Goal: Task Accomplishment & Management: Complete application form

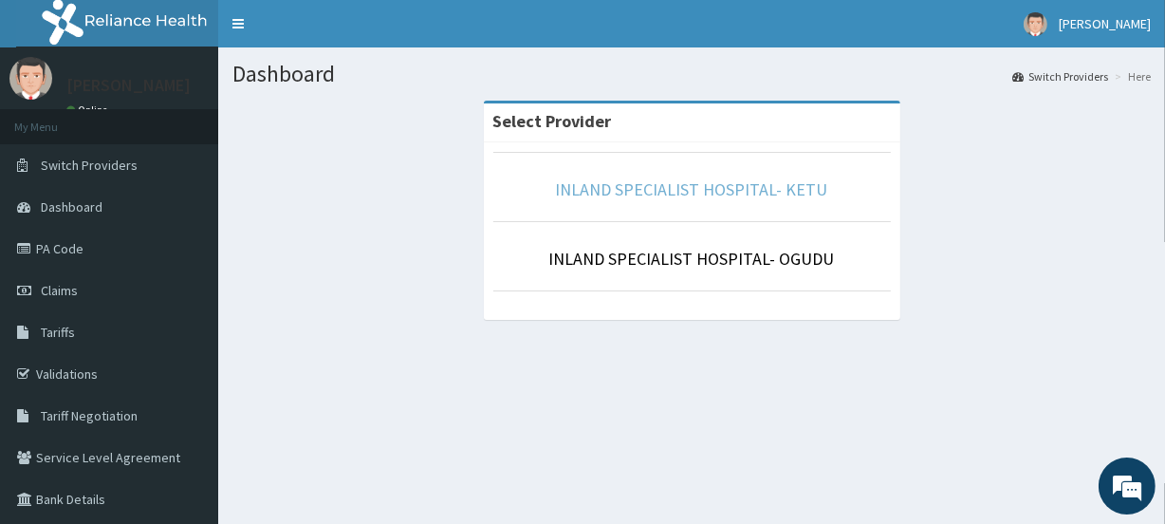
click at [736, 190] on link "INLAND SPECIALIST HOSPITAL- KETU" at bounding box center [692, 189] width 272 height 22
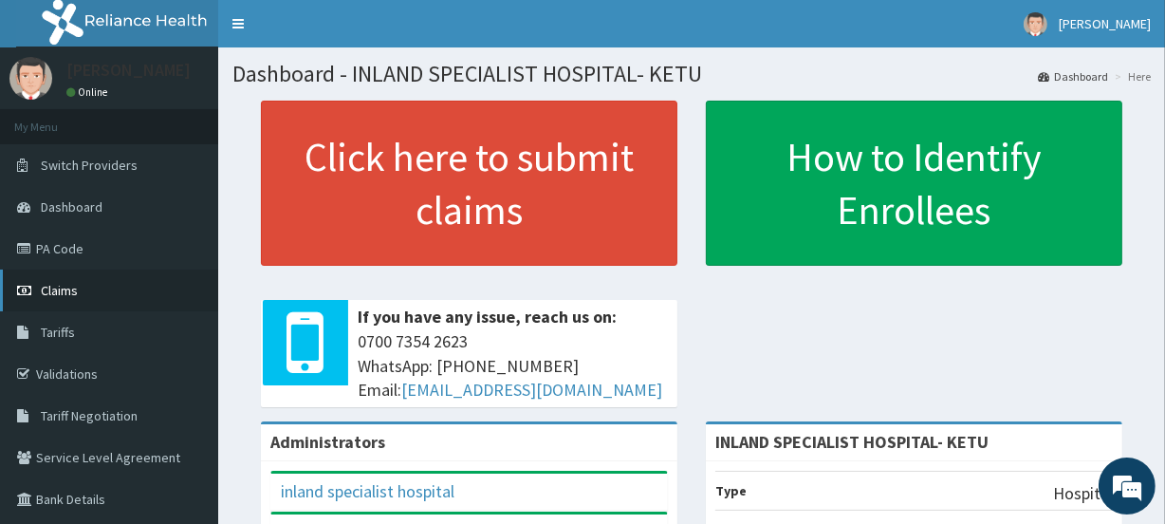
click at [58, 292] on span "Claims" at bounding box center [59, 290] width 37 height 17
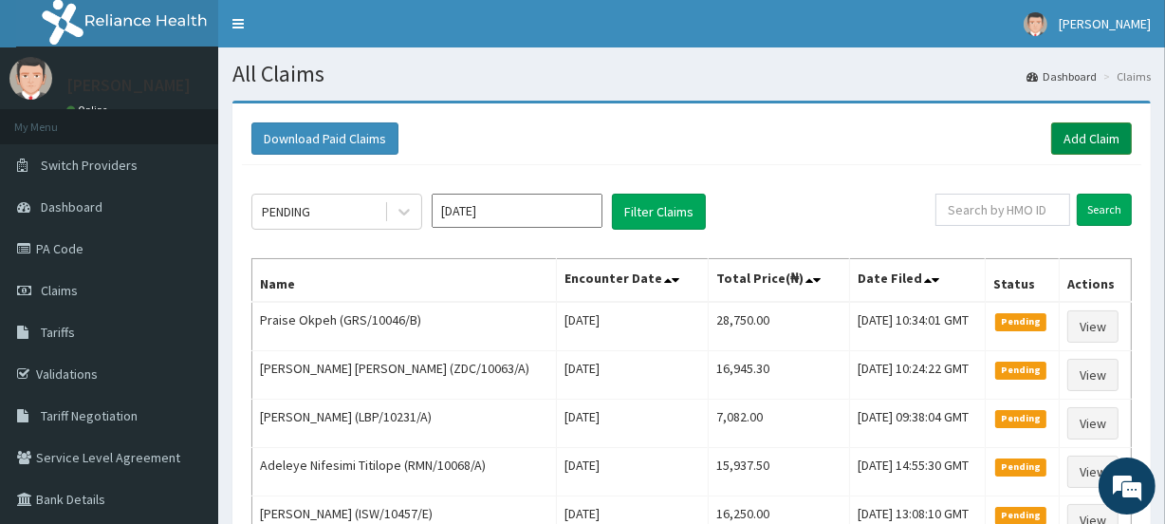
click at [1093, 138] on link "Add Claim" at bounding box center [1091, 138] width 81 height 32
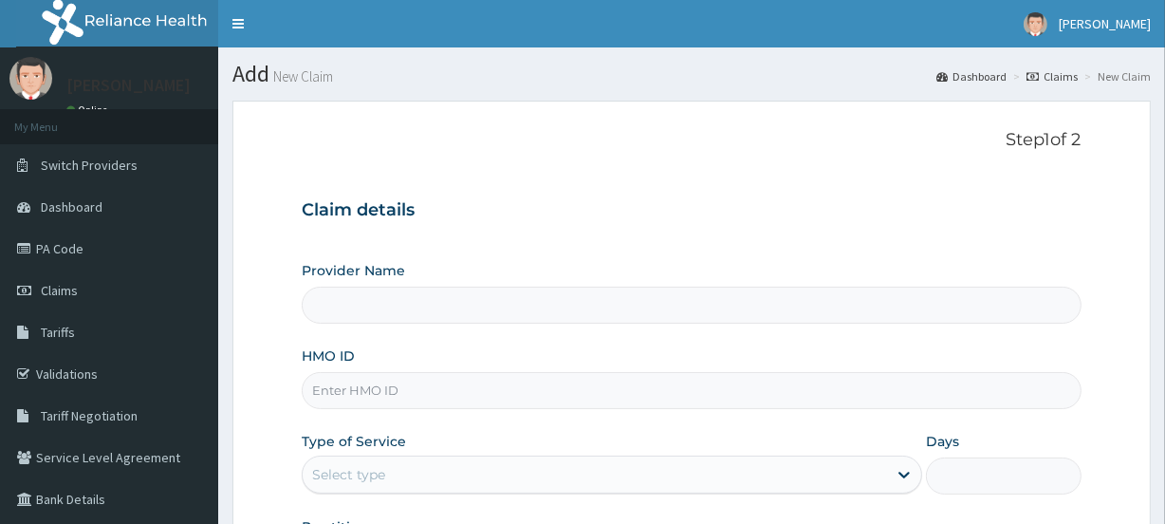
type input "INLAND SPECIALIST HOSPITAL- KETU"
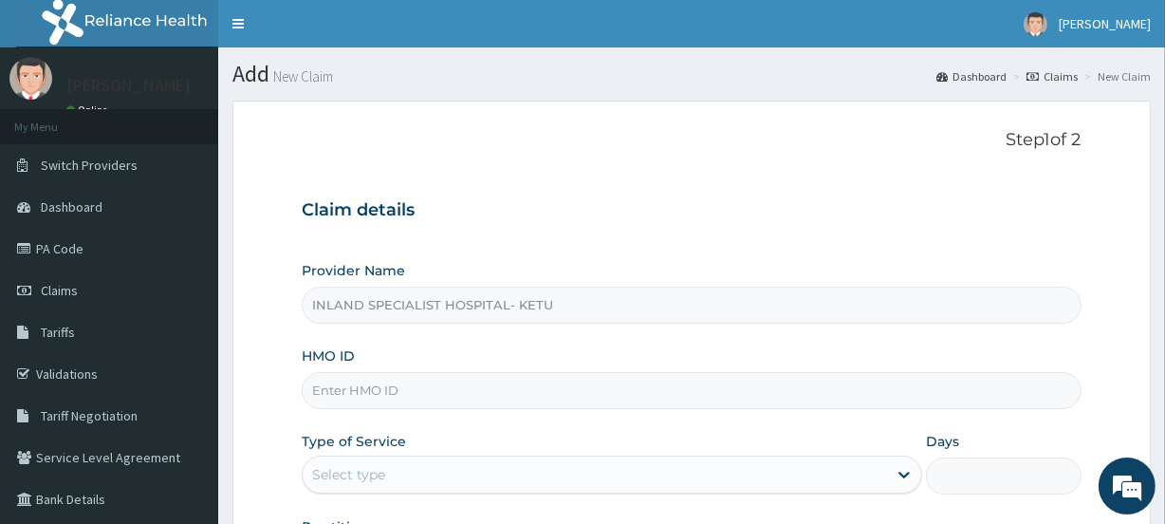
click at [347, 391] on input "HMO ID" at bounding box center [691, 390] width 779 height 37
paste input "REL/10861/B"
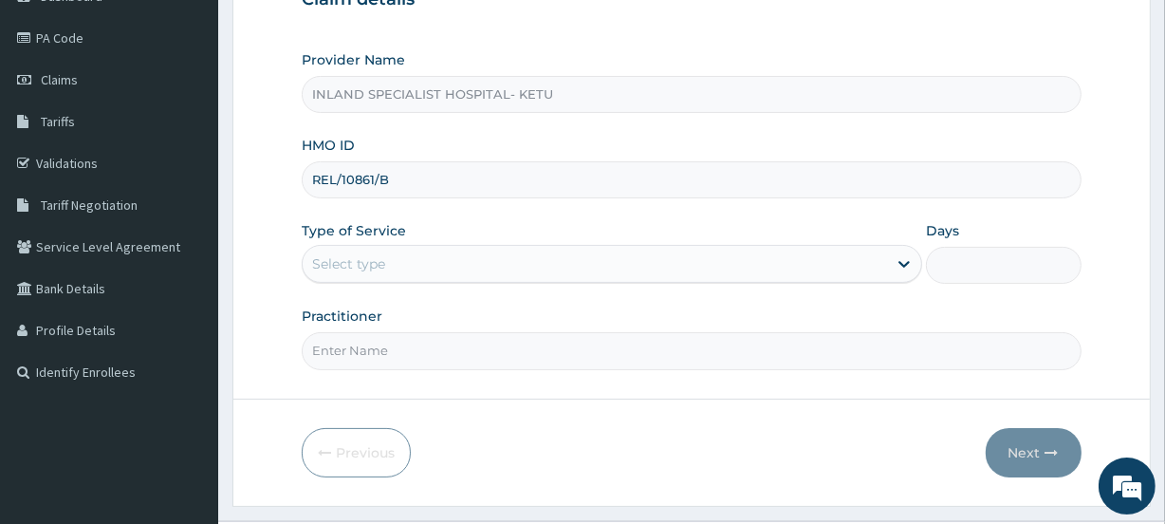
scroll to position [220, 0]
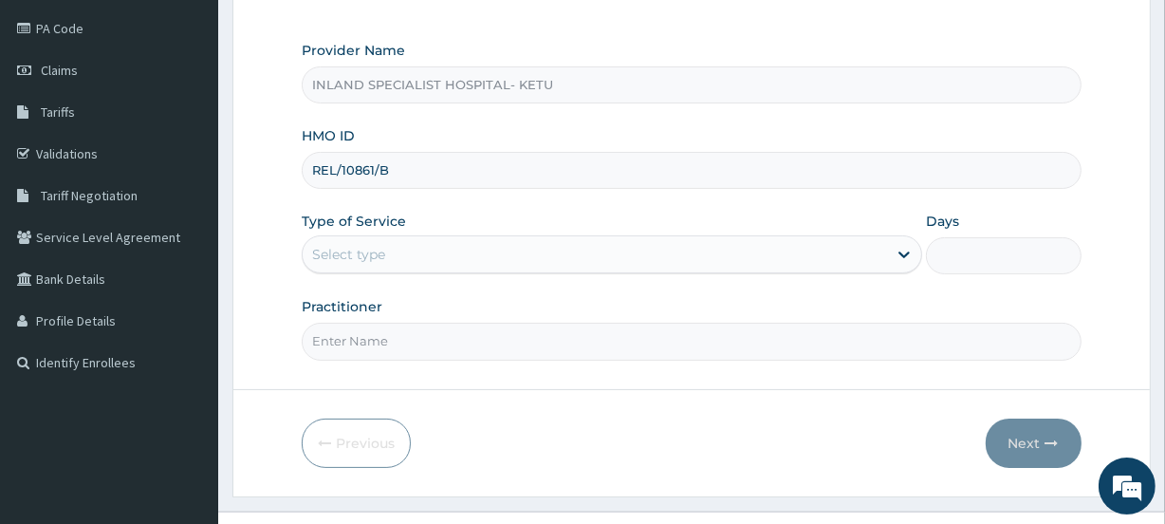
type input "REL/10861/B"
click at [396, 245] on div "Select type" at bounding box center [595, 254] width 584 height 30
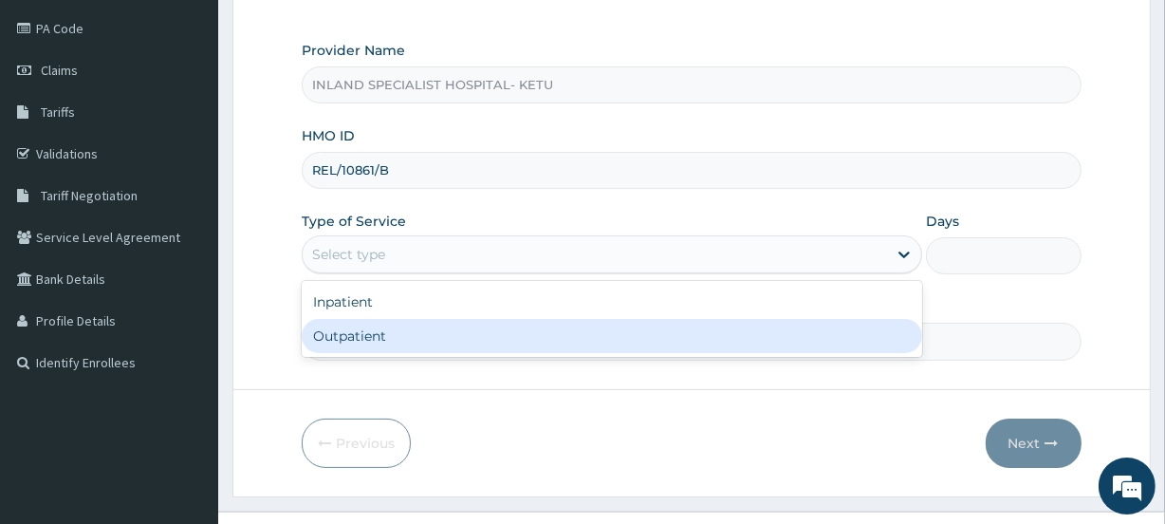
click at [355, 325] on div "Outpatient" at bounding box center [612, 336] width 621 height 34
type input "1"
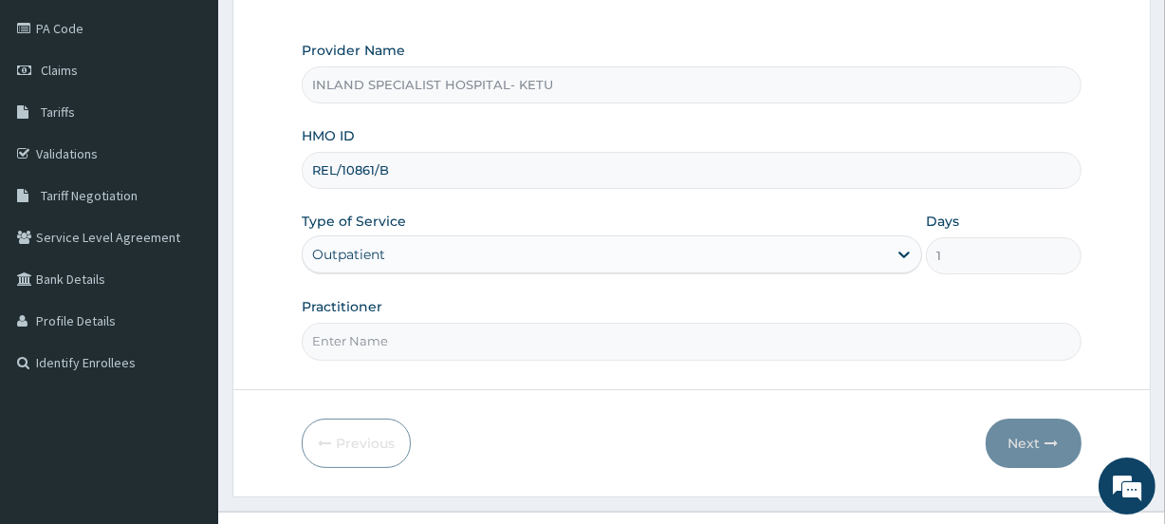
click at [355, 335] on input "Practitioner" at bounding box center [691, 341] width 779 height 37
type input "DR OMOTOSHO"
click at [1027, 440] on button "Next" at bounding box center [1034, 442] width 96 height 49
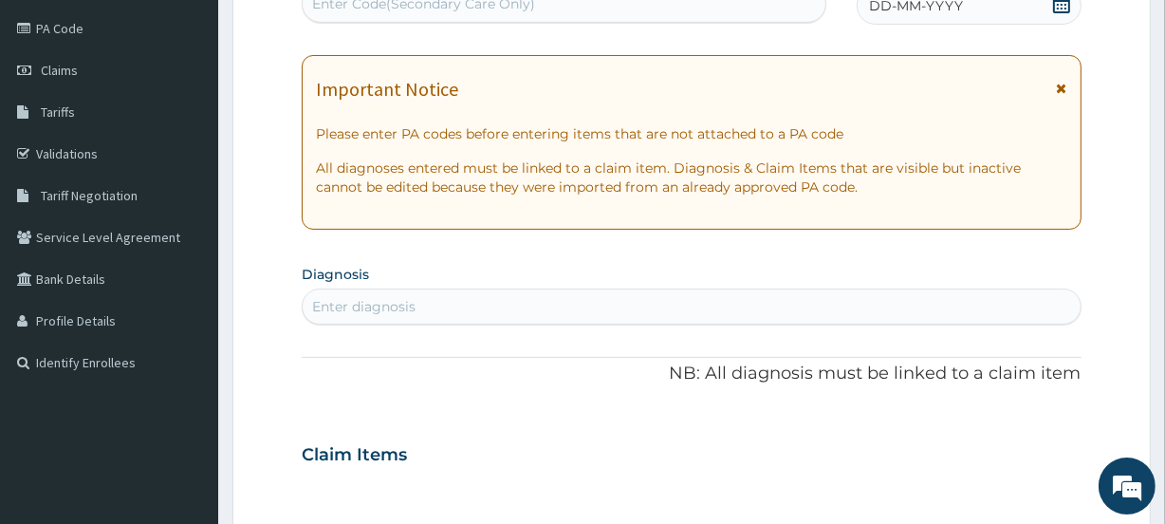
click at [1066, 90] on icon at bounding box center [1062, 88] width 10 height 13
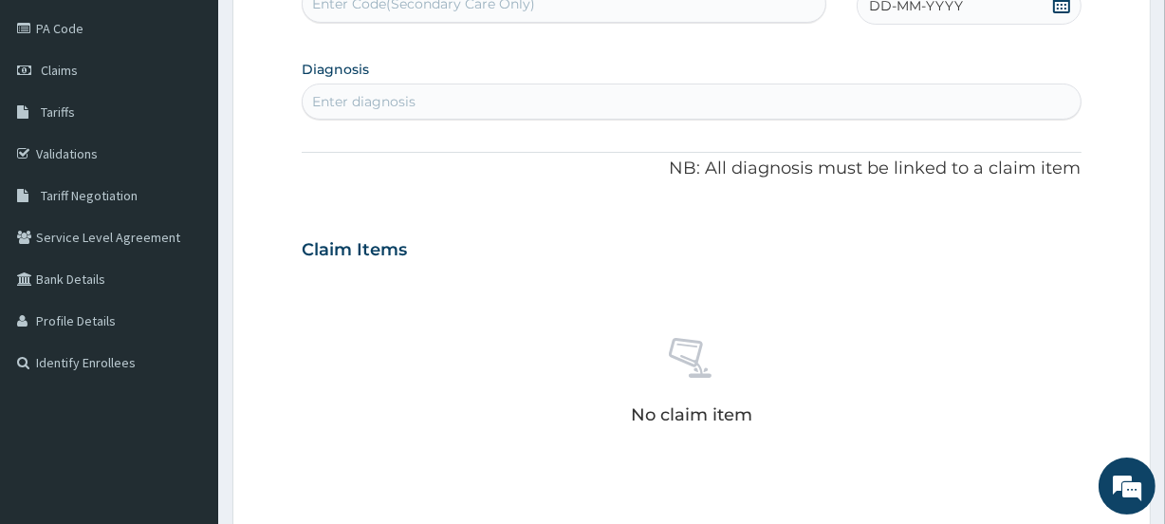
click at [1062, 7] on icon at bounding box center [1061, 3] width 17 height 19
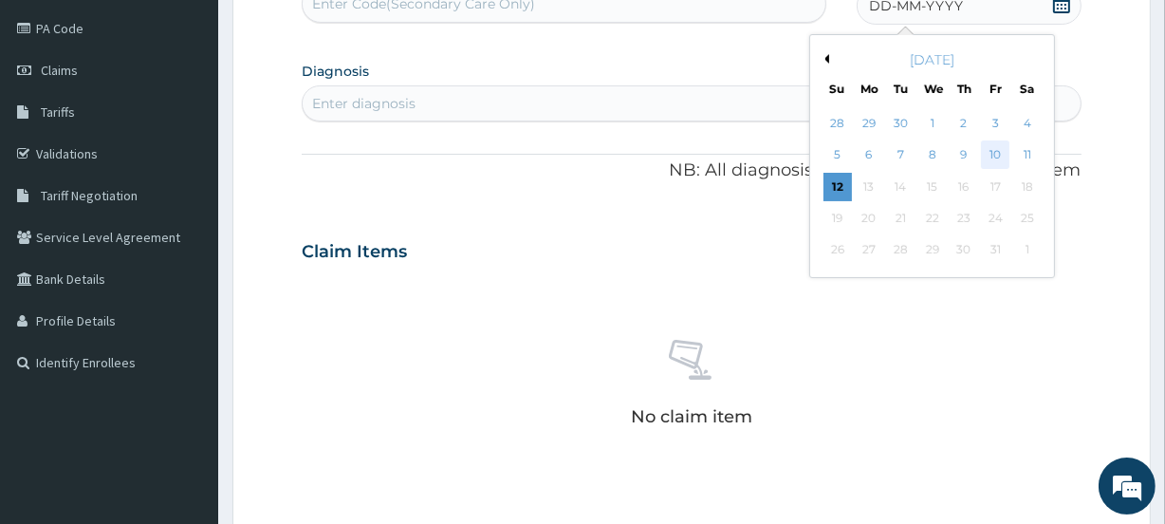
click at [997, 155] on div "10" at bounding box center [995, 155] width 28 height 28
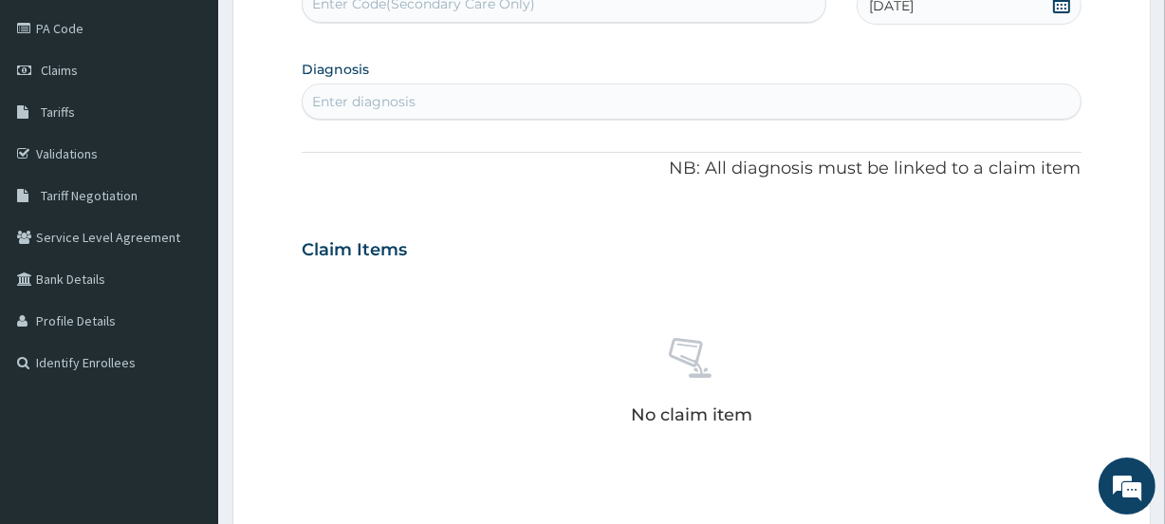
click at [428, 107] on div "Enter diagnosis" at bounding box center [691, 101] width 777 height 30
type input "MALARIA"
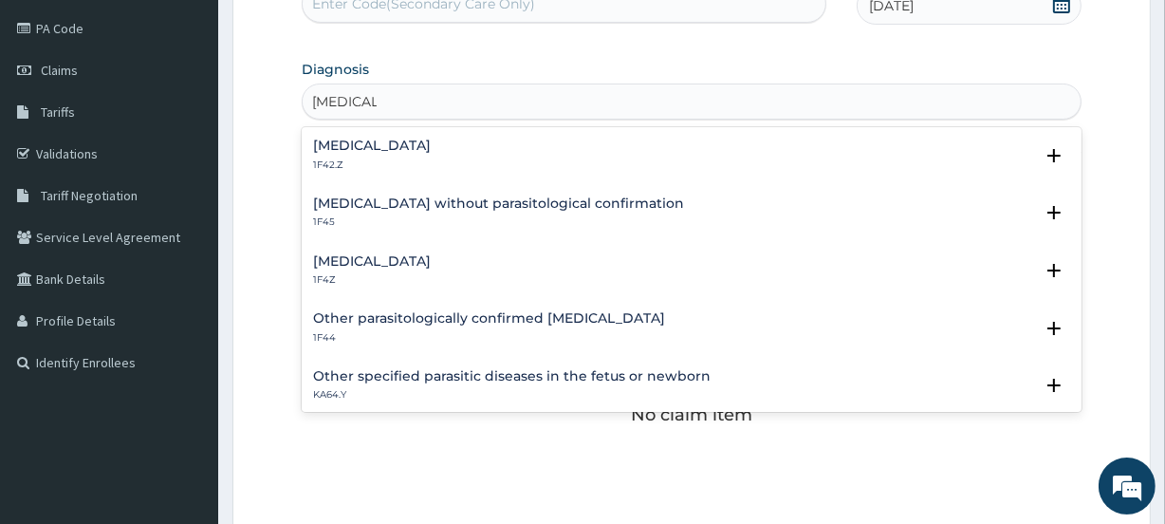
click at [376, 266] on h4 "Malaria, unspecified" at bounding box center [372, 261] width 118 height 14
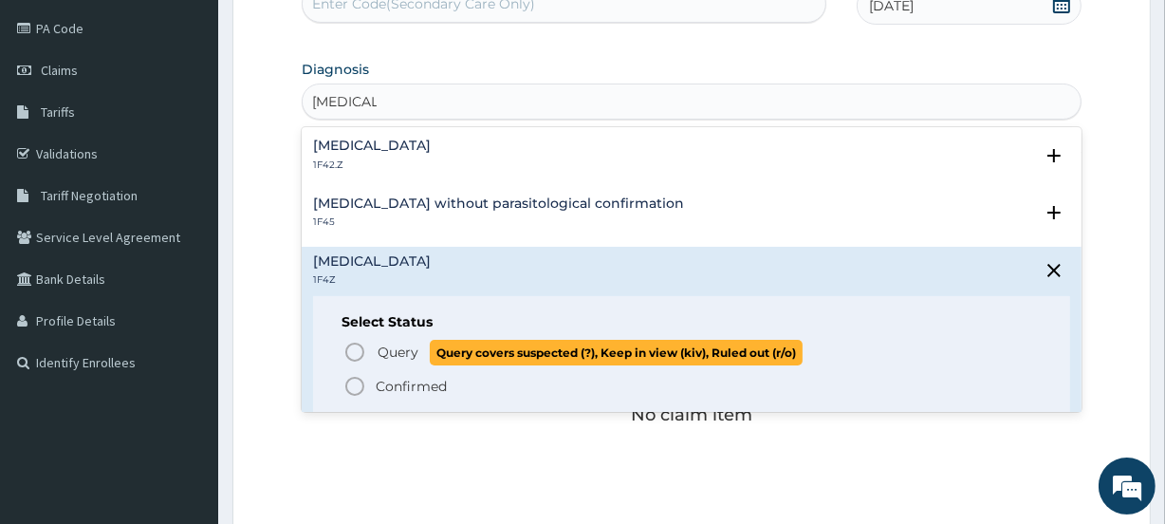
click at [390, 356] on span "Query" at bounding box center [398, 352] width 41 height 19
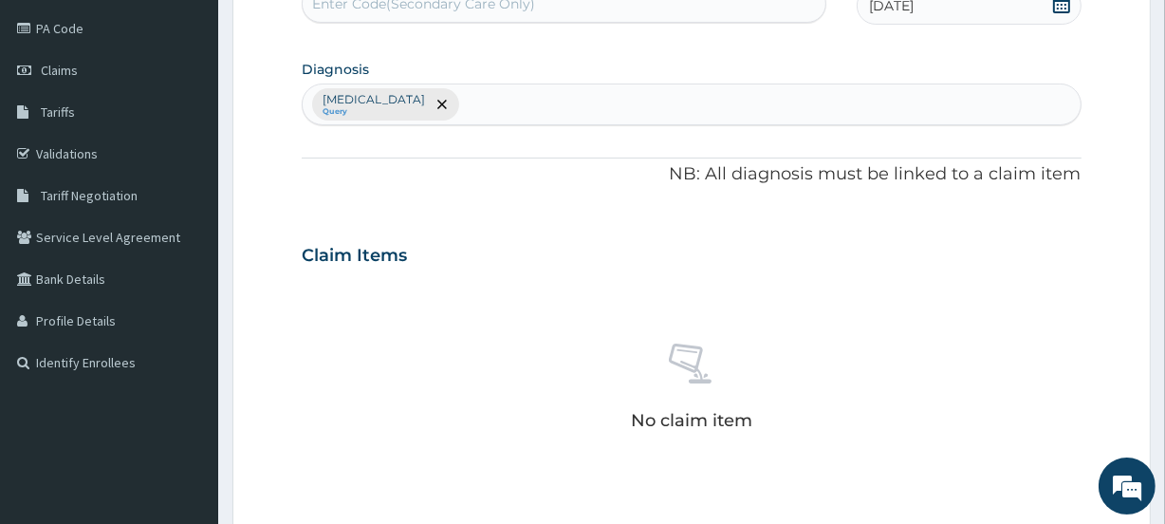
click at [507, 95] on div "Malaria, unspecified Query" at bounding box center [691, 104] width 777 height 40
type input "SEPSI"
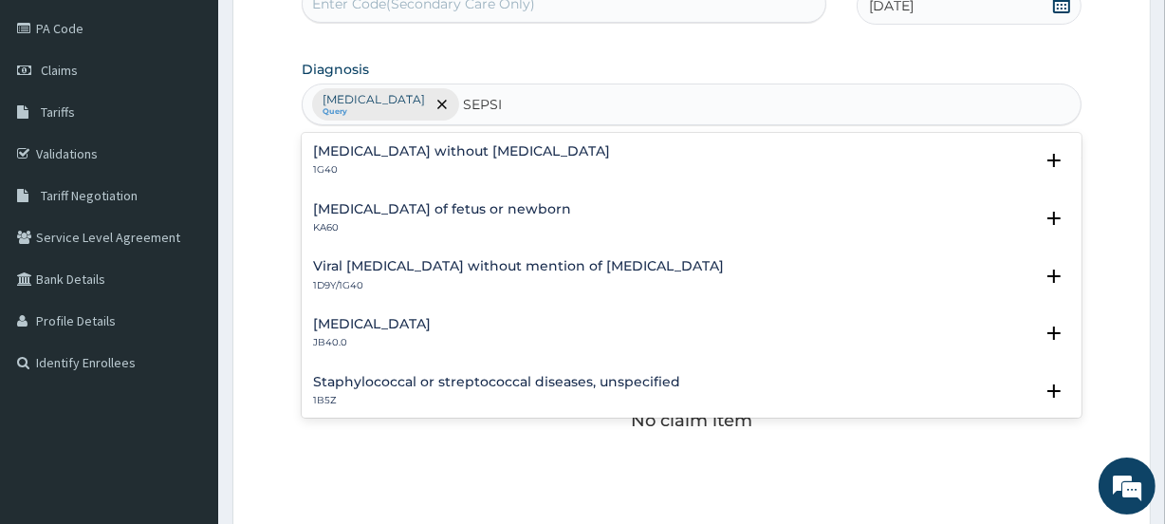
click at [370, 163] on p "1G40" at bounding box center [461, 169] width 297 height 13
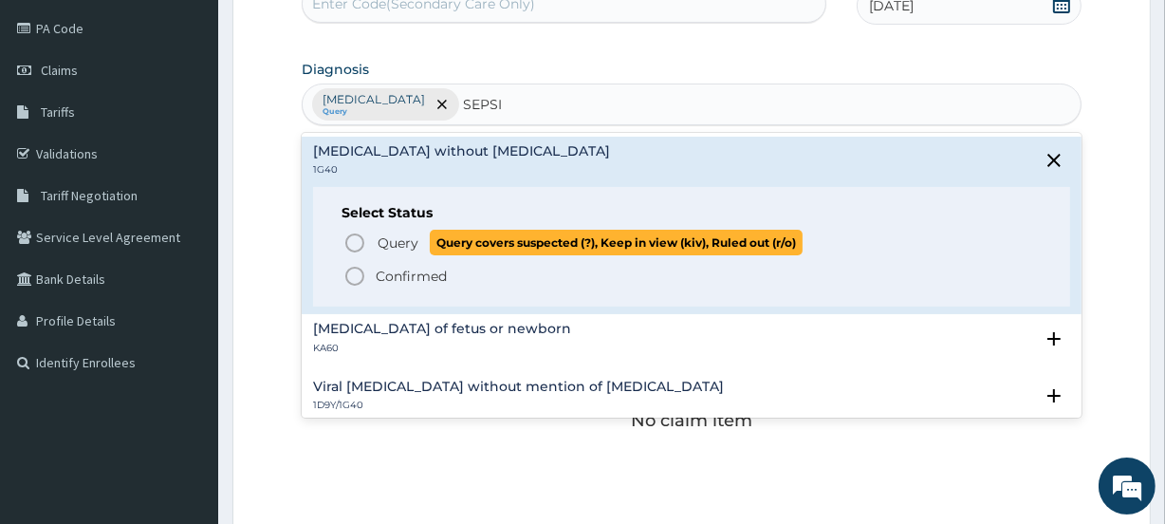
click at [407, 245] on span "Query" at bounding box center [398, 242] width 41 height 19
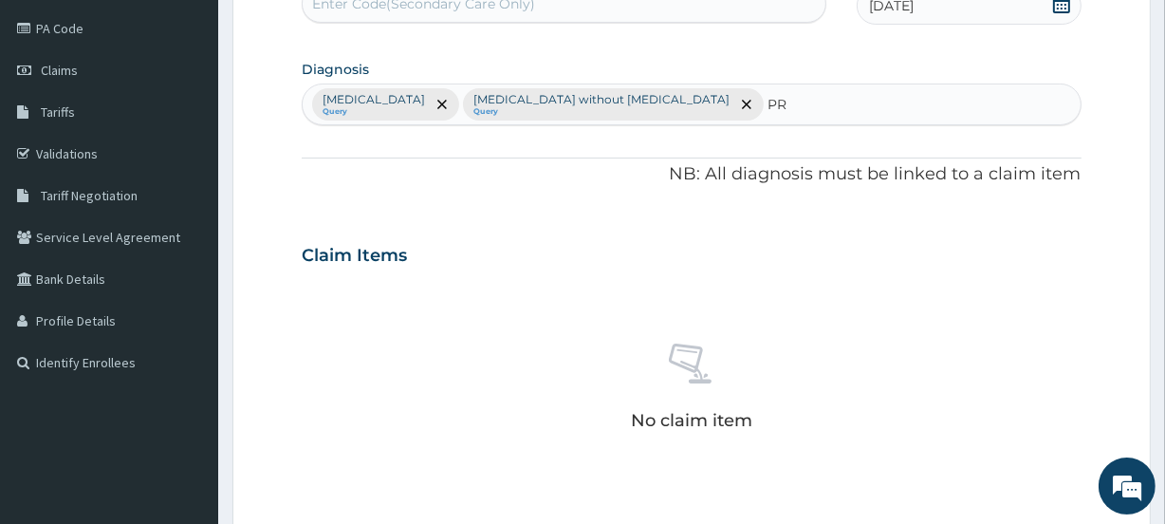
type input "P"
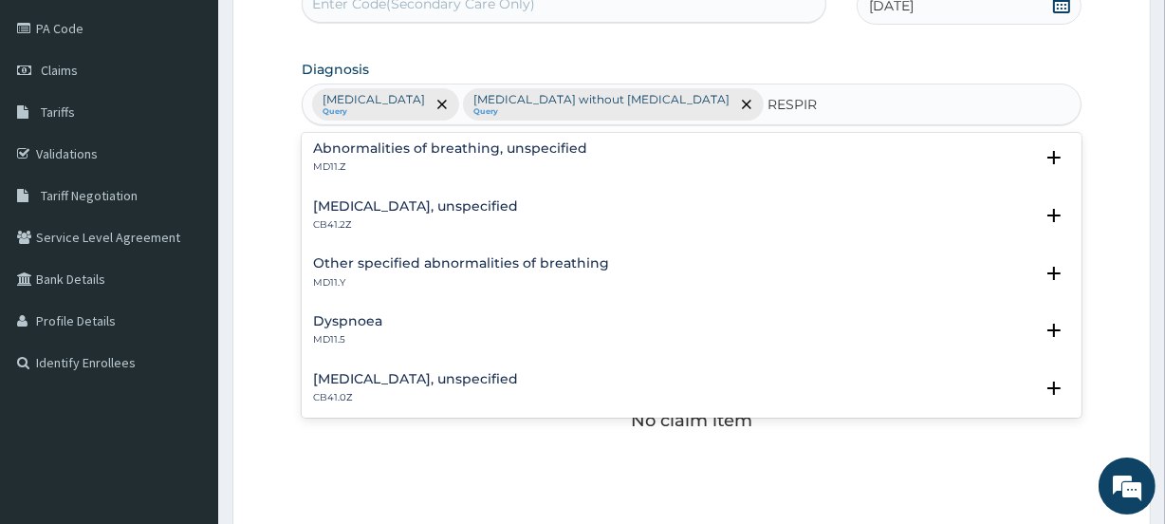
scroll to position [0, 0]
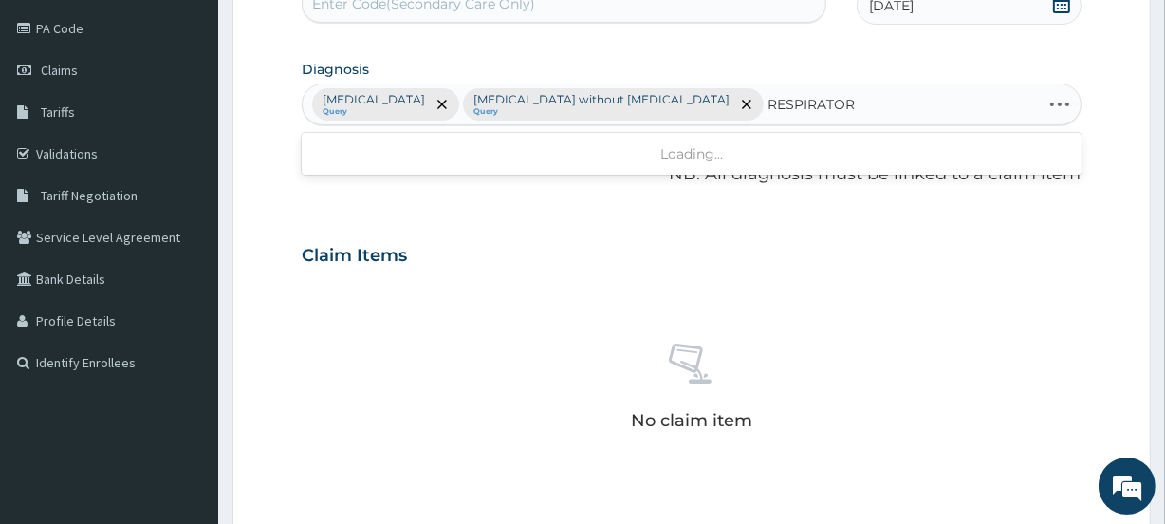
type input "RESPIRATORY"
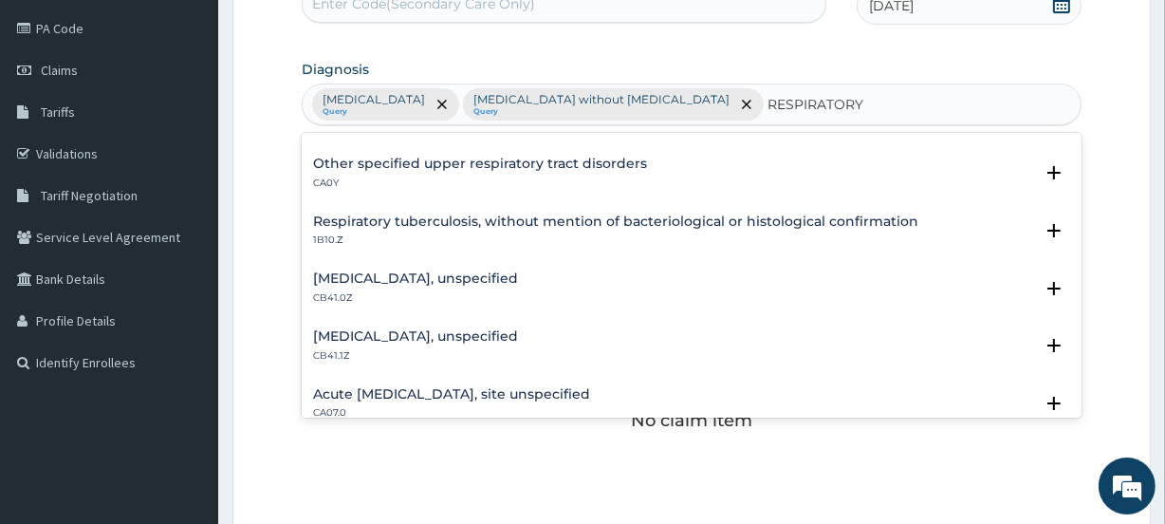
scroll to position [353, 0]
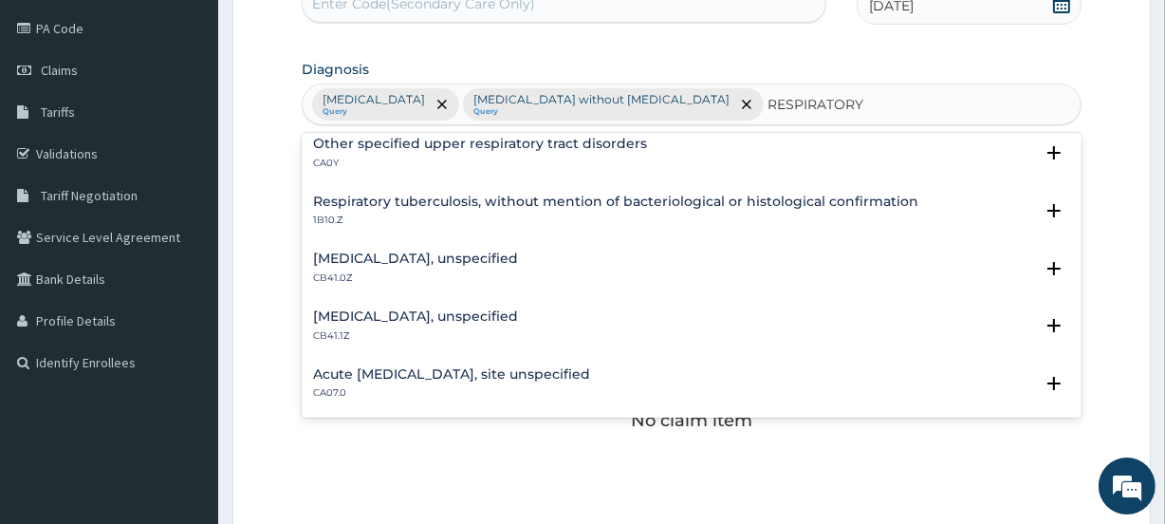
click at [547, 371] on h4 "Acute upper respiratory infection, site unspecified" at bounding box center [451, 374] width 277 height 14
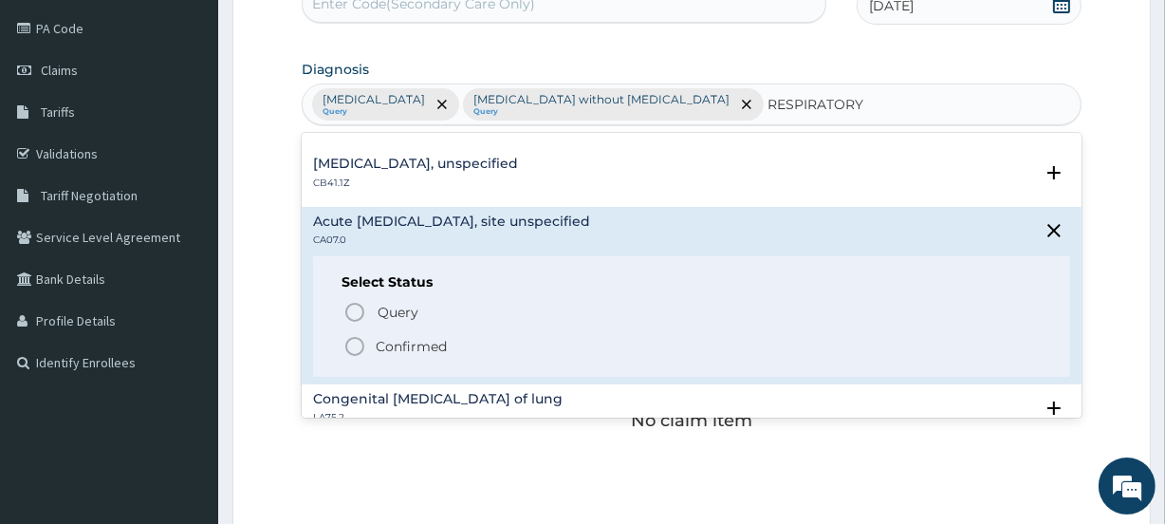
scroll to position [516, 0]
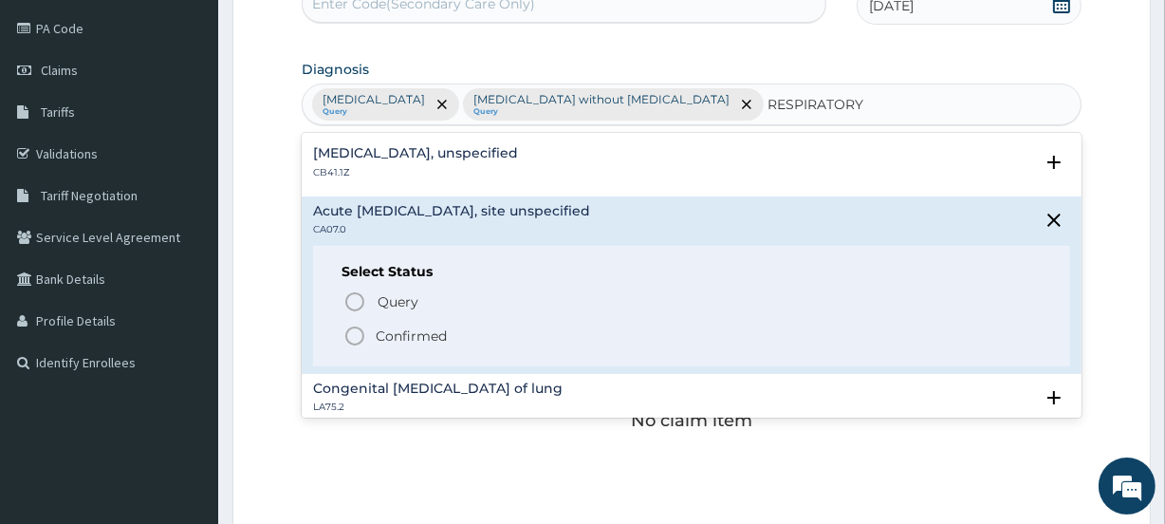
click at [421, 338] on p "Confirmed" at bounding box center [411, 335] width 71 height 19
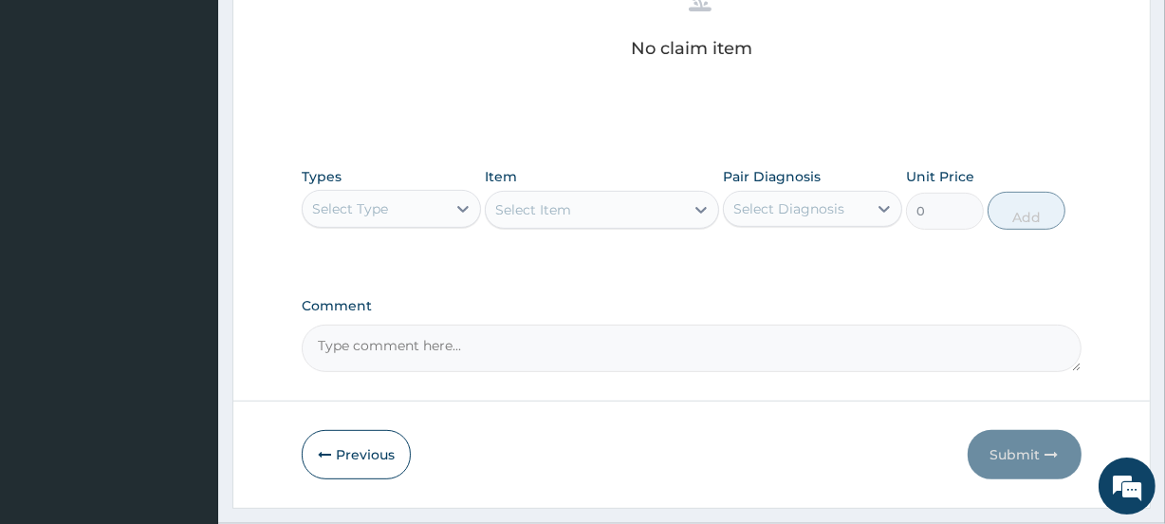
scroll to position [608, 0]
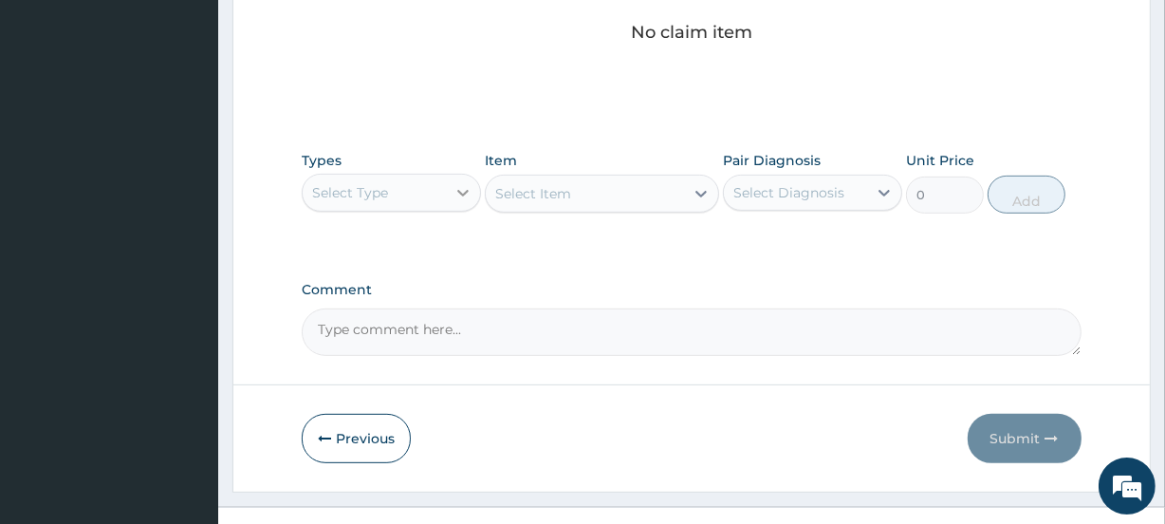
click at [460, 190] on icon at bounding box center [462, 193] width 11 height 7
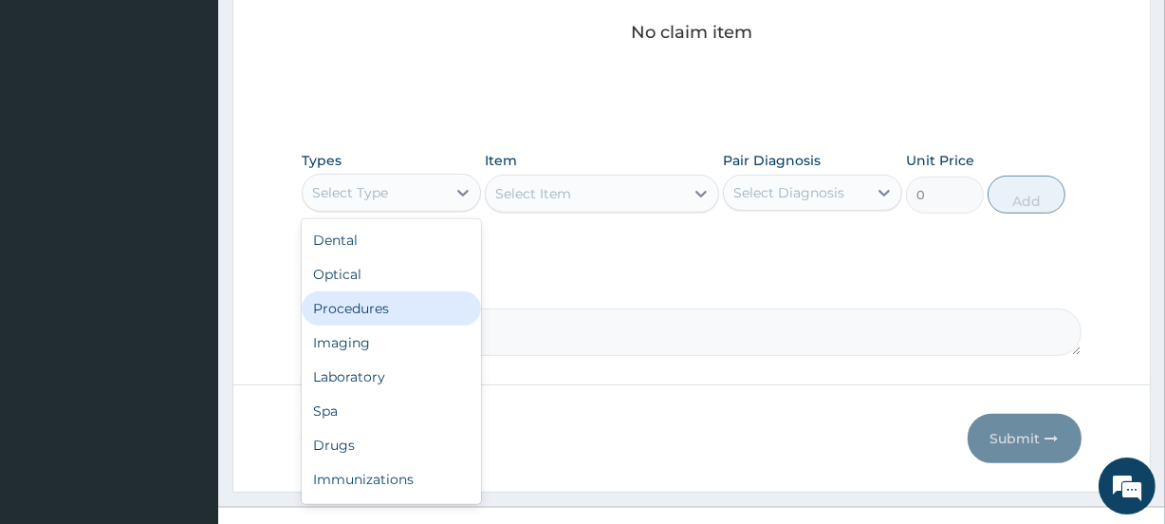
click at [400, 312] on div "Procedures" at bounding box center [391, 308] width 179 height 34
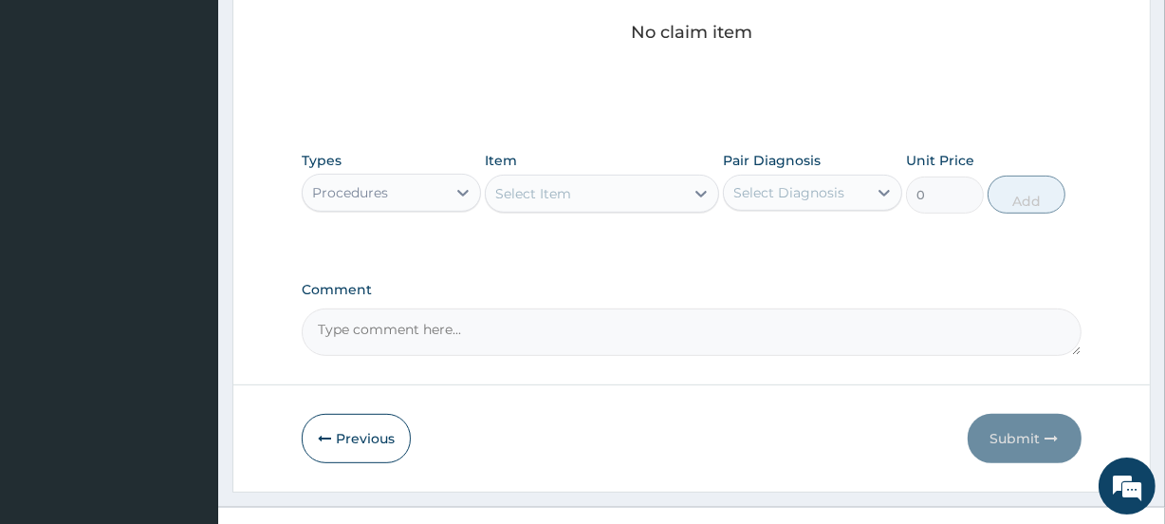
click at [671, 187] on div "Select Item" at bounding box center [584, 193] width 197 height 30
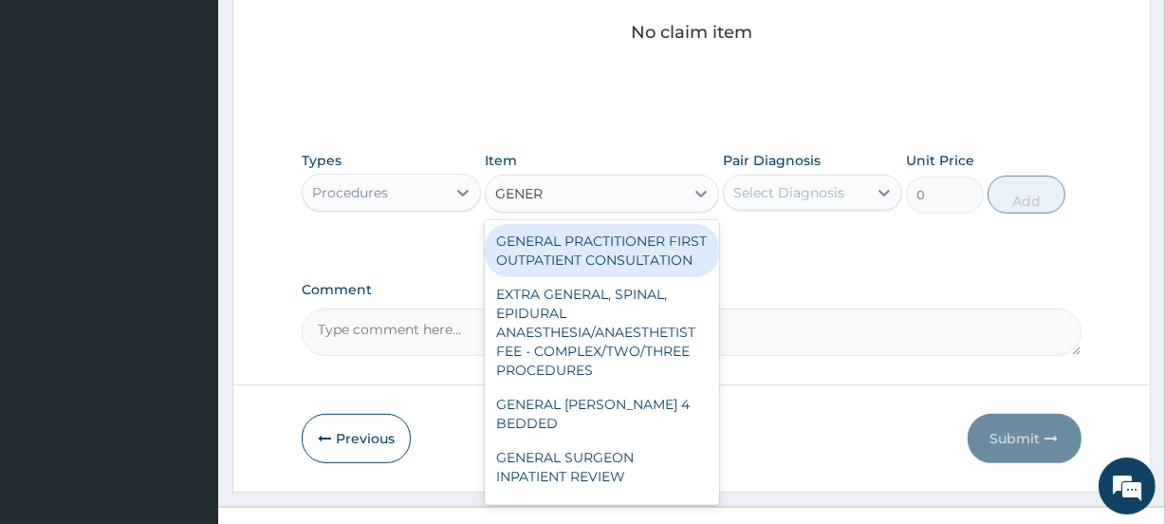
type input "GENERA"
click at [576, 245] on div "GENERAL PRACTITIONER FIRST OUTPATIENT CONSULTATION" at bounding box center [601, 250] width 233 height 53
type input "3750"
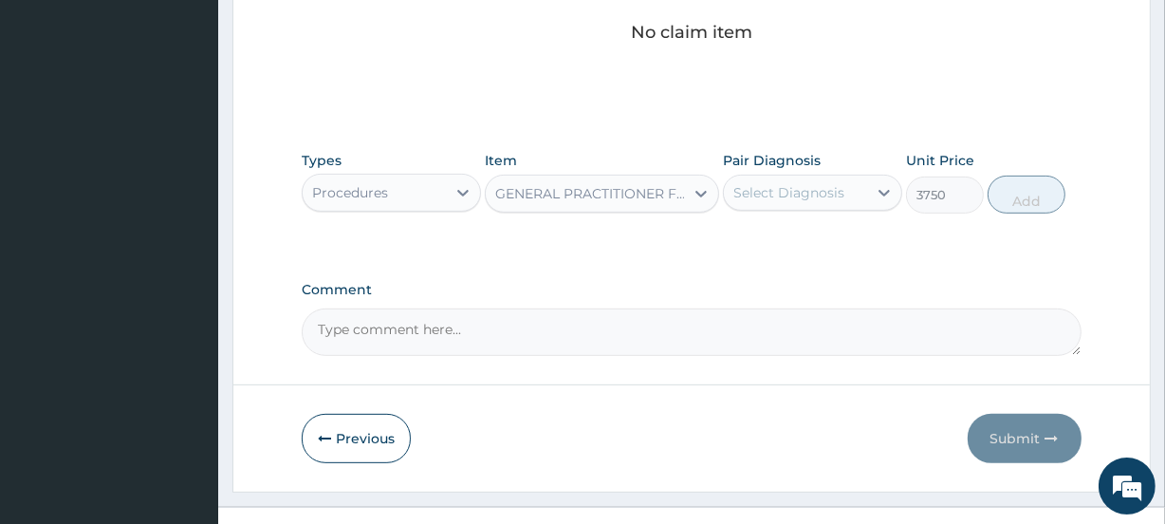
click at [821, 192] on div "Select Diagnosis" at bounding box center [788, 192] width 111 height 19
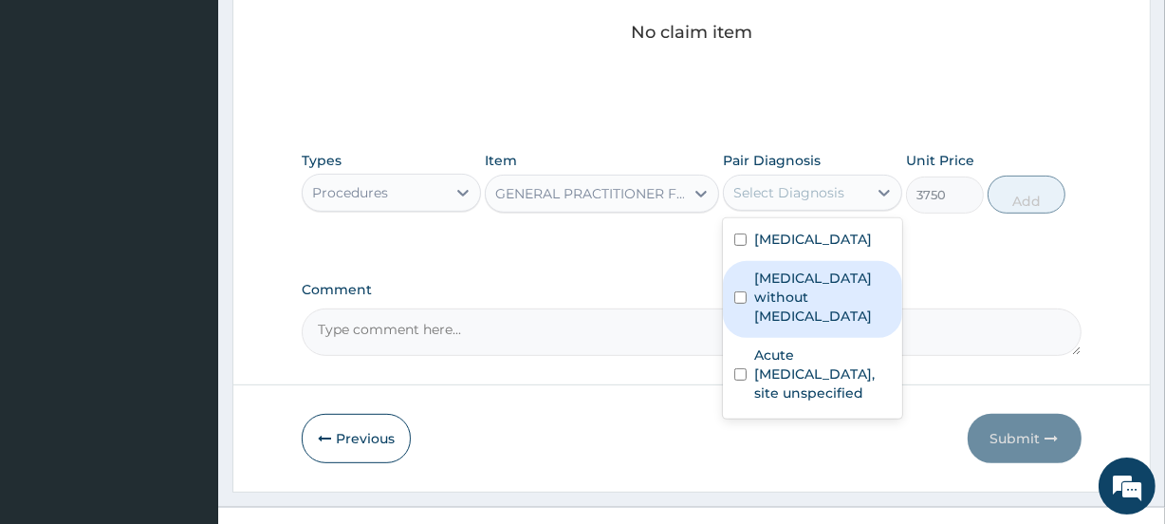
click at [799, 300] on label "Sepsis without septic shock" at bounding box center [822, 297] width 137 height 57
checkbox input "true"
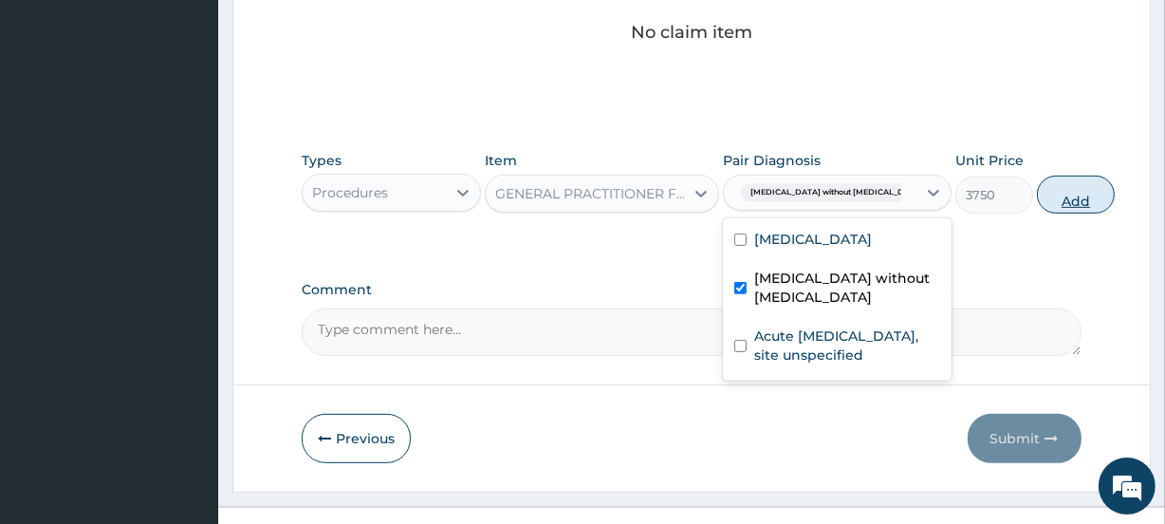
click at [1037, 204] on button "Add" at bounding box center [1076, 195] width 78 height 38
type input "0"
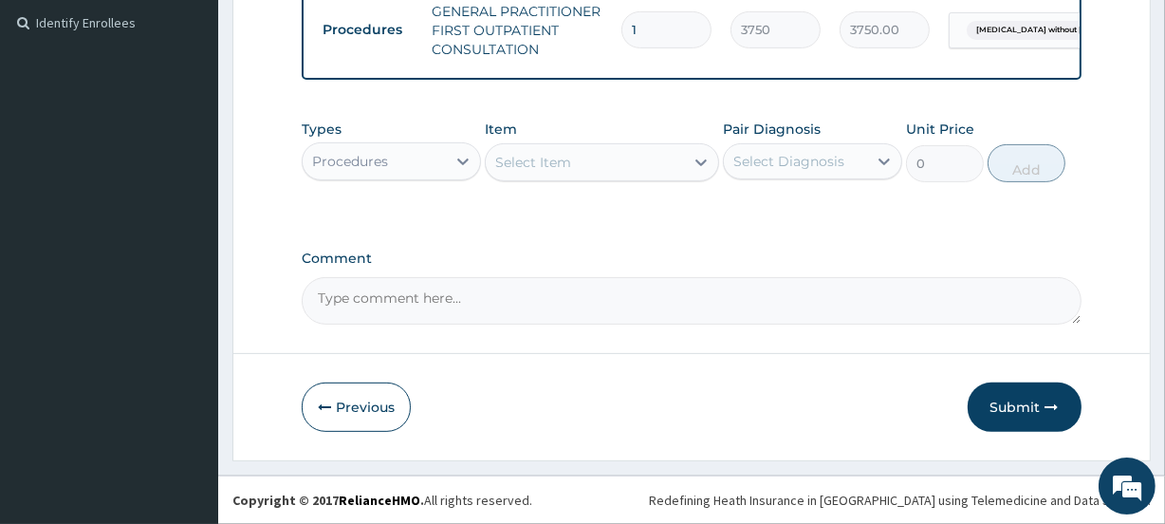
scroll to position [570, 0]
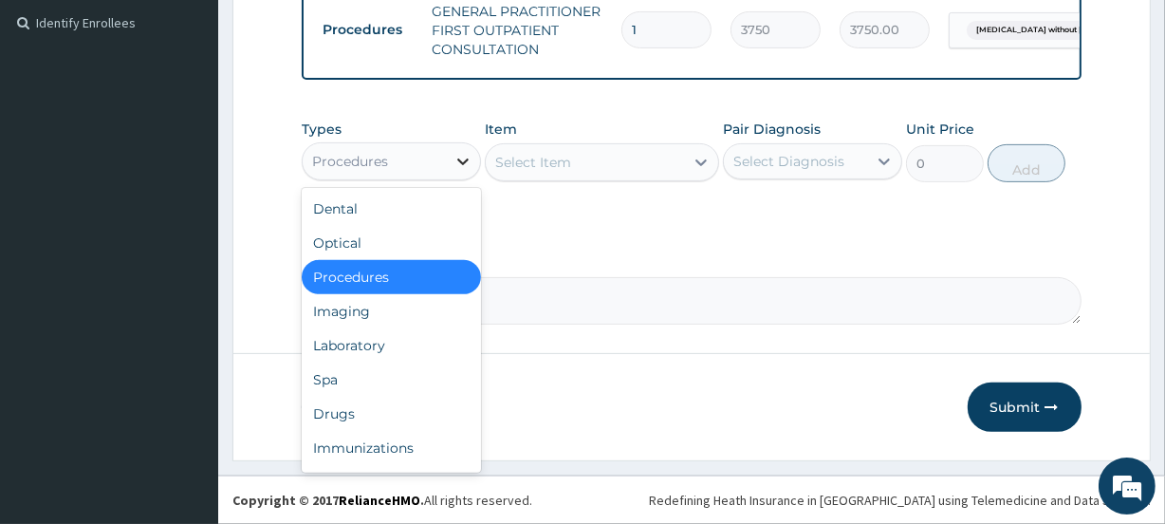
click at [458, 162] on icon at bounding box center [463, 161] width 19 height 19
click at [399, 356] on div "Laboratory" at bounding box center [391, 345] width 179 height 34
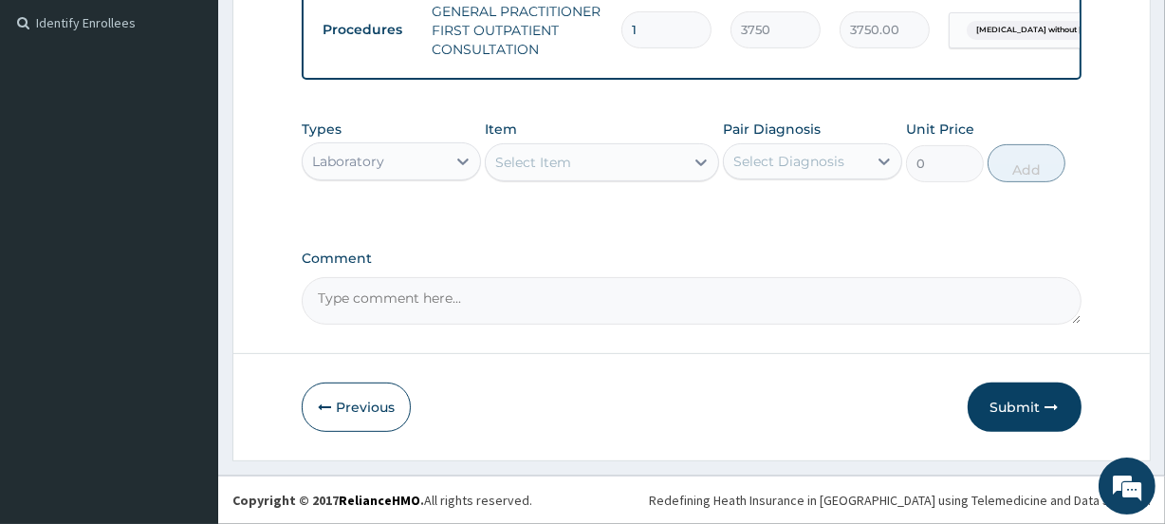
click at [635, 170] on div "Select Item" at bounding box center [584, 162] width 197 height 30
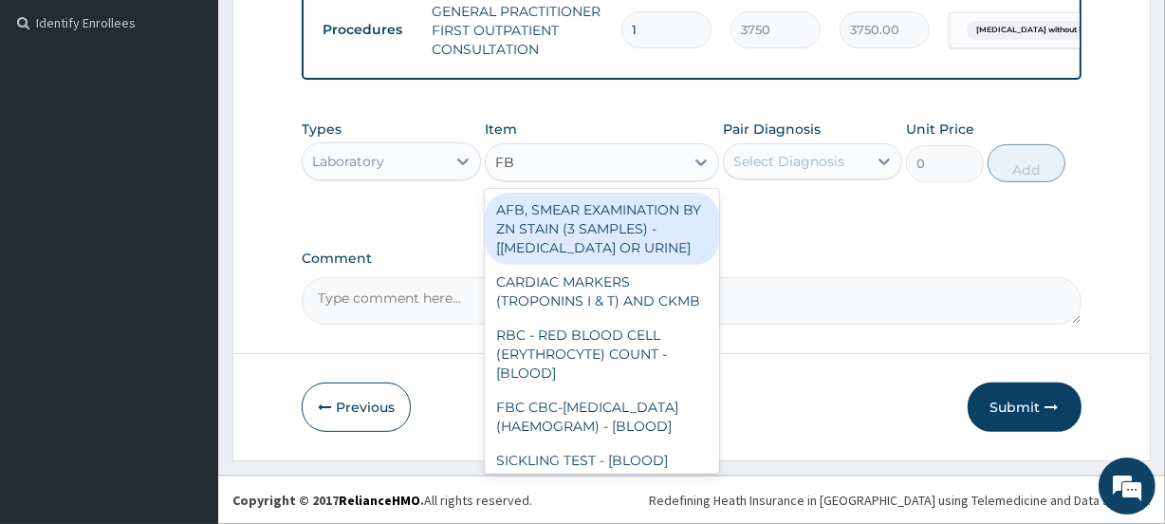
type input "FBC"
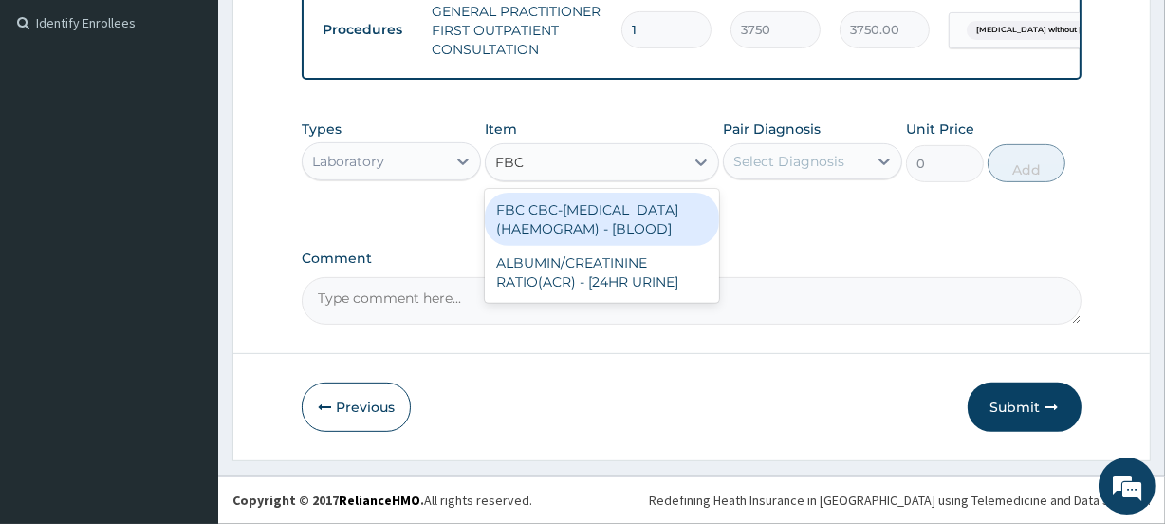
click at [596, 227] on div "FBC CBC-COMPLETE BLOOD COUNT (HAEMOGRAM) - [BLOOD]" at bounding box center [601, 219] width 233 height 53
type input "5000"
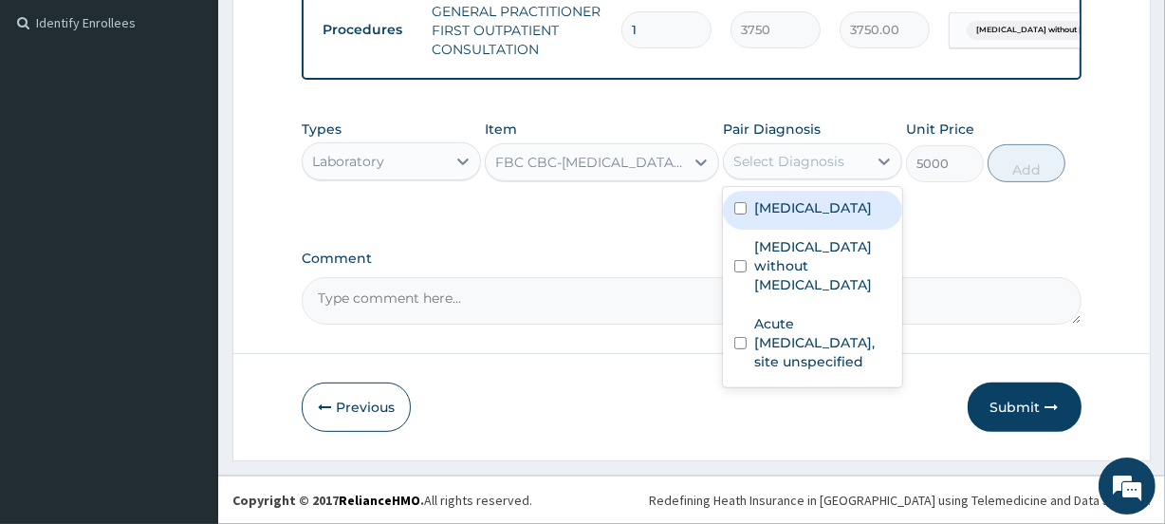
click at [820, 169] on div "Select Diagnosis" at bounding box center [788, 161] width 111 height 19
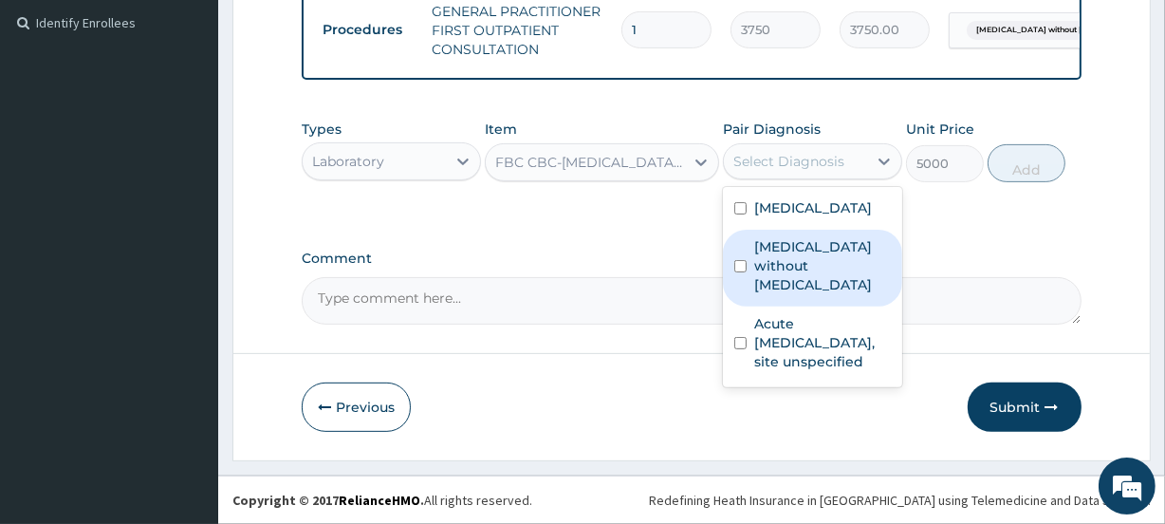
click at [795, 253] on label "Sepsis without septic shock" at bounding box center [822, 265] width 137 height 57
checkbox input "true"
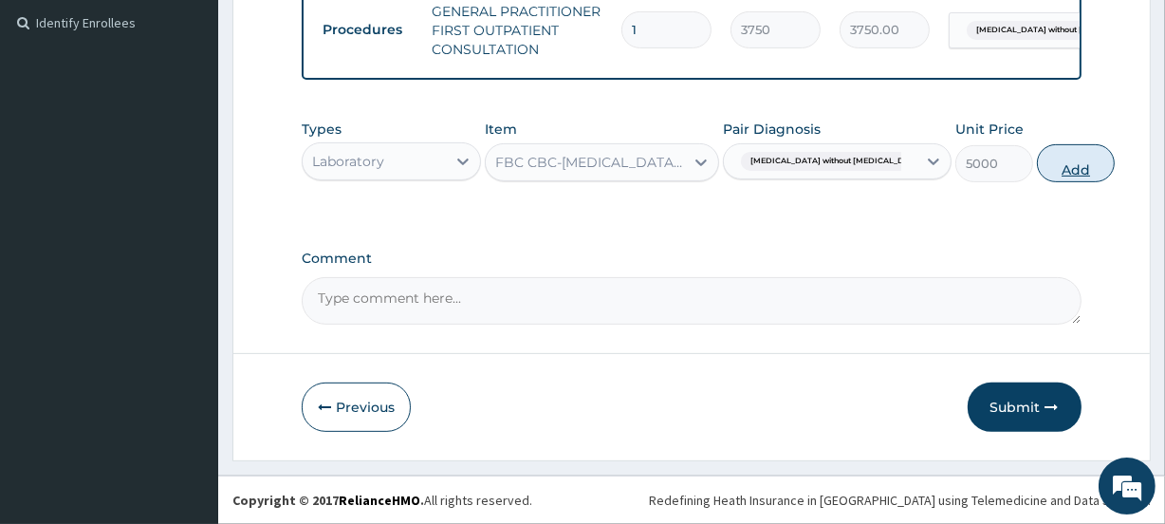
click at [1037, 166] on button "Add" at bounding box center [1076, 163] width 78 height 38
type input "0"
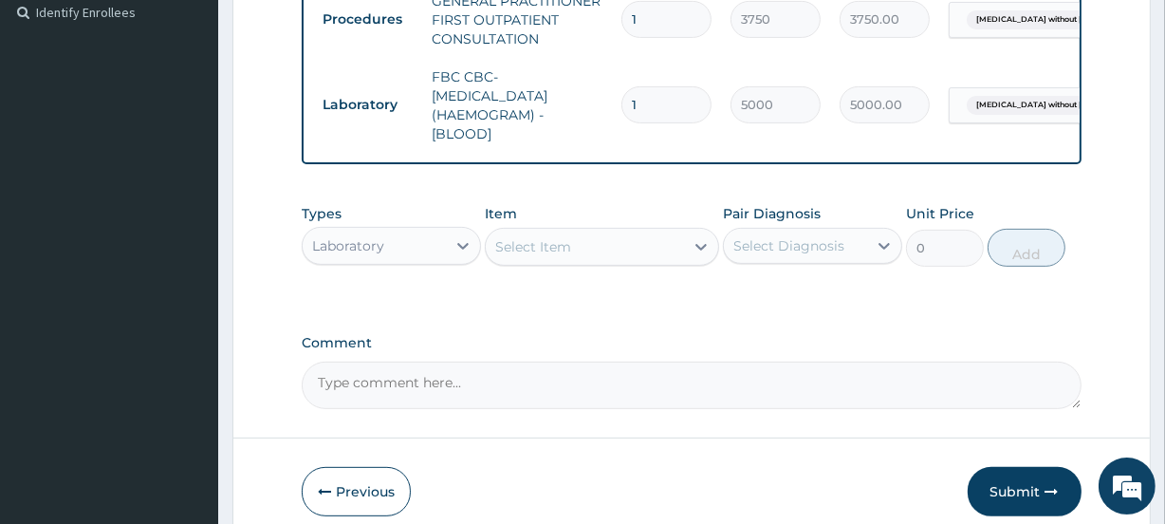
click at [624, 248] on div "Select Item" at bounding box center [584, 247] width 197 height 30
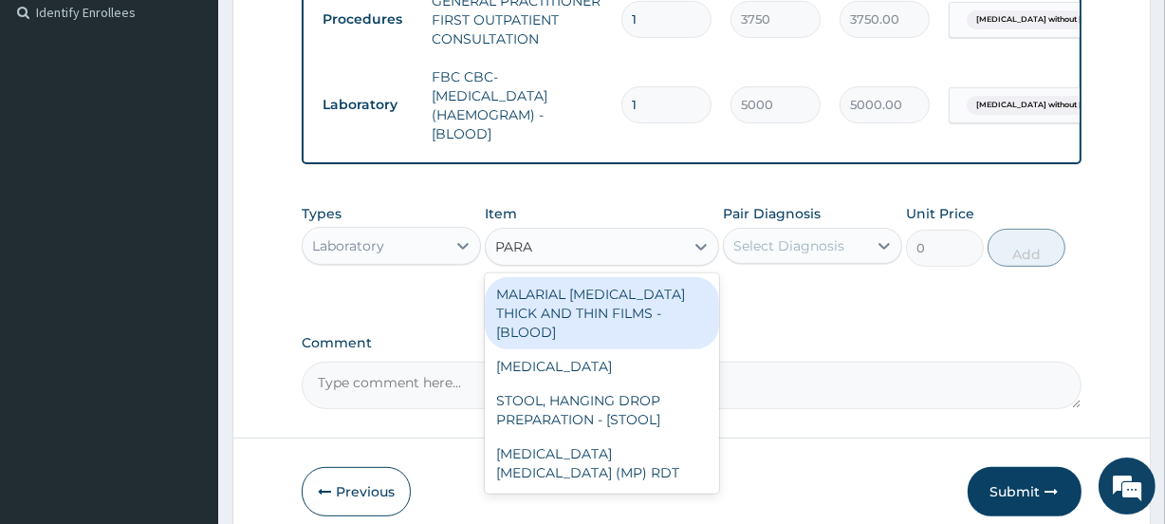
type input "PARAS"
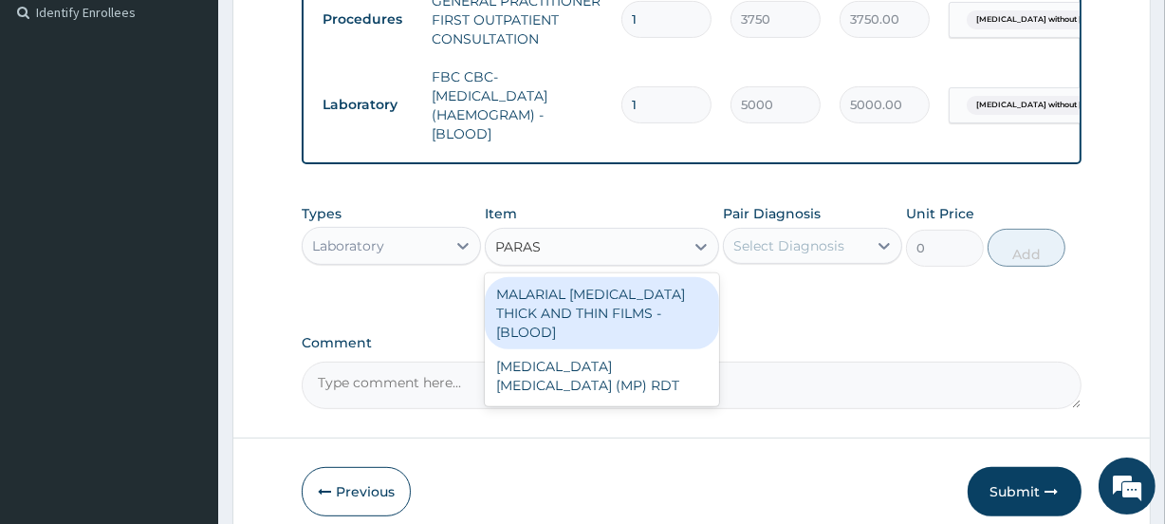
click at [617, 294] on div "MALARIAL PARASITE THICK AND THIN FILMS - [BLOOD]" at bounding box center [601, 313] width 233 height 72
type input "2187.5"
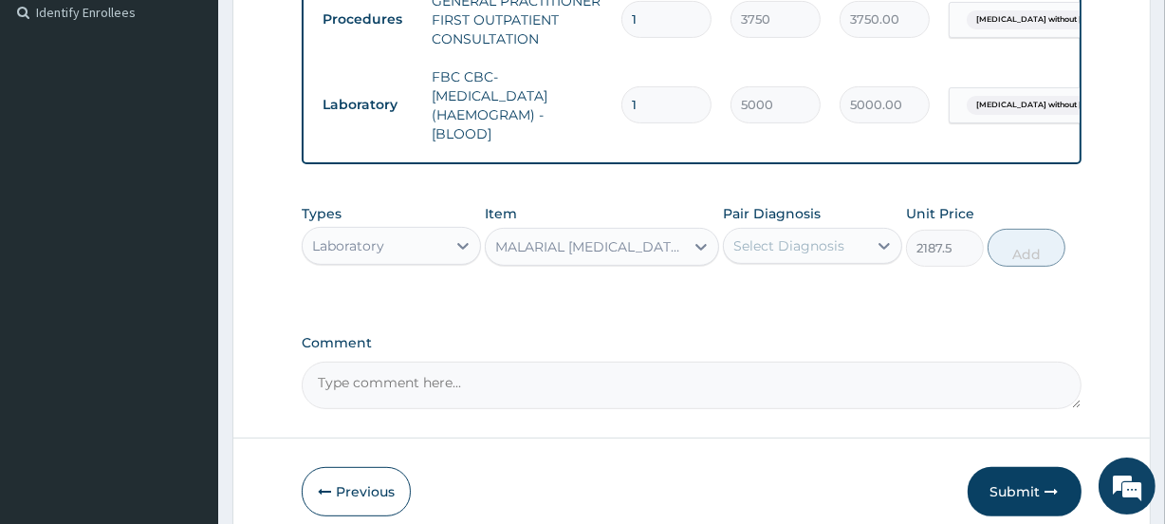
click at [827, 254] on div "Select Diagnosis" at bounding box center [788, 245] width 111 height 19
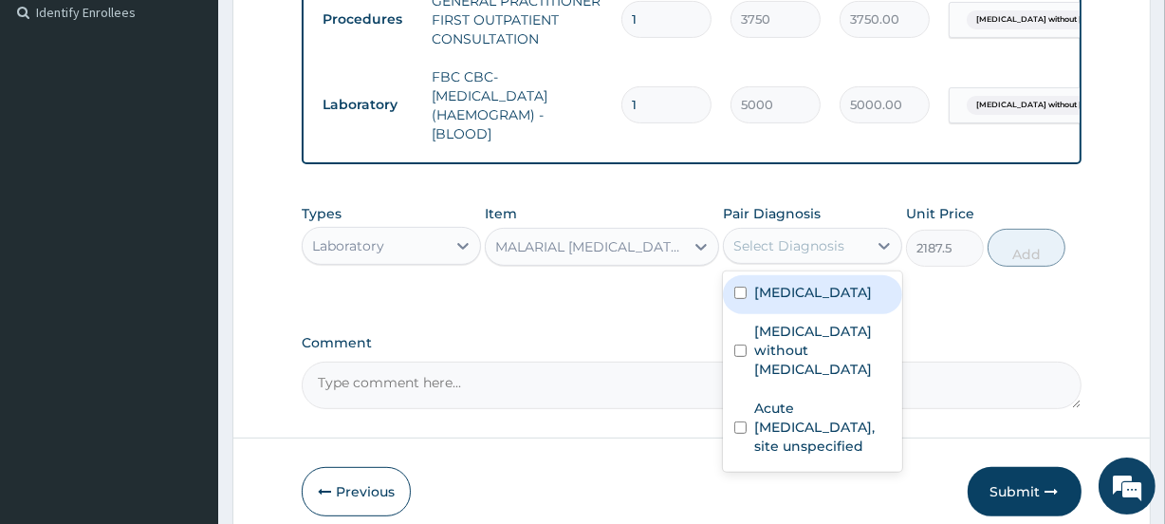
click at [812, 293] on label "Malaria, unspecified" at bounding box center [813, 292] width 118 height 19
checkbox input "true"
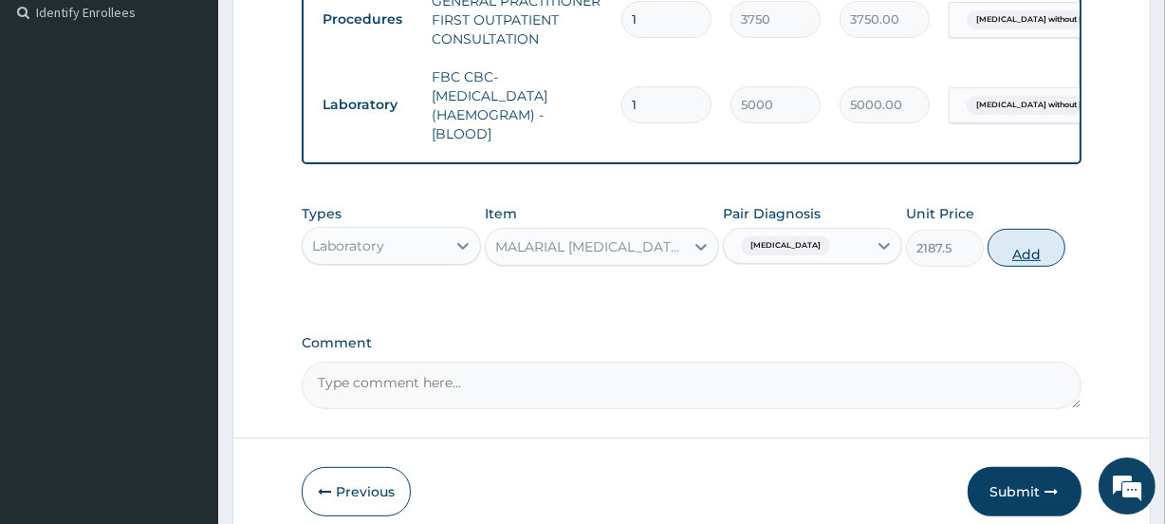
click at [1025, 266] on button "Add" at bounding box center [1027, 248] width 78 height 38
type input "0"
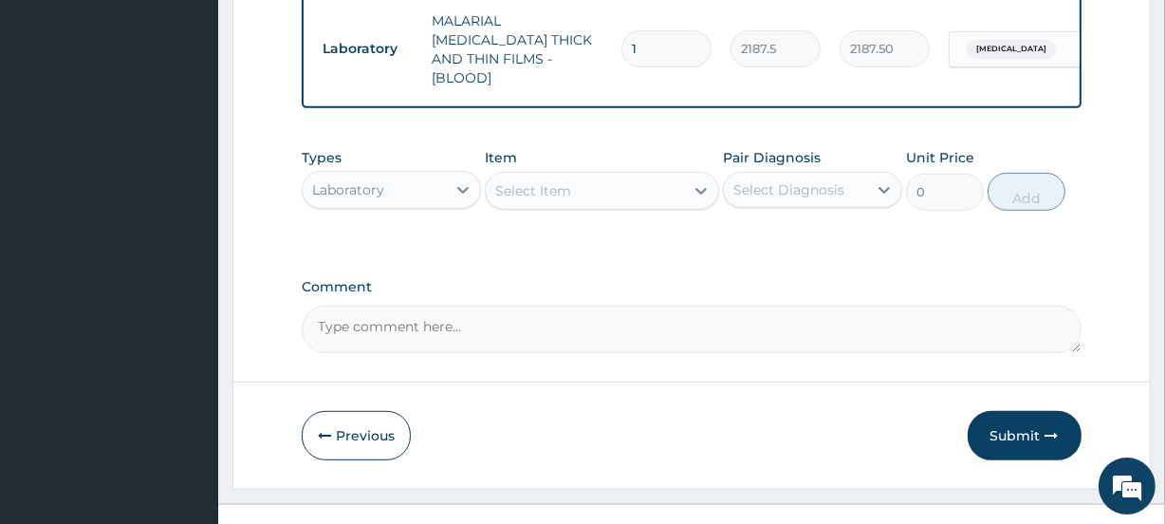
scroll to position [731, 0]
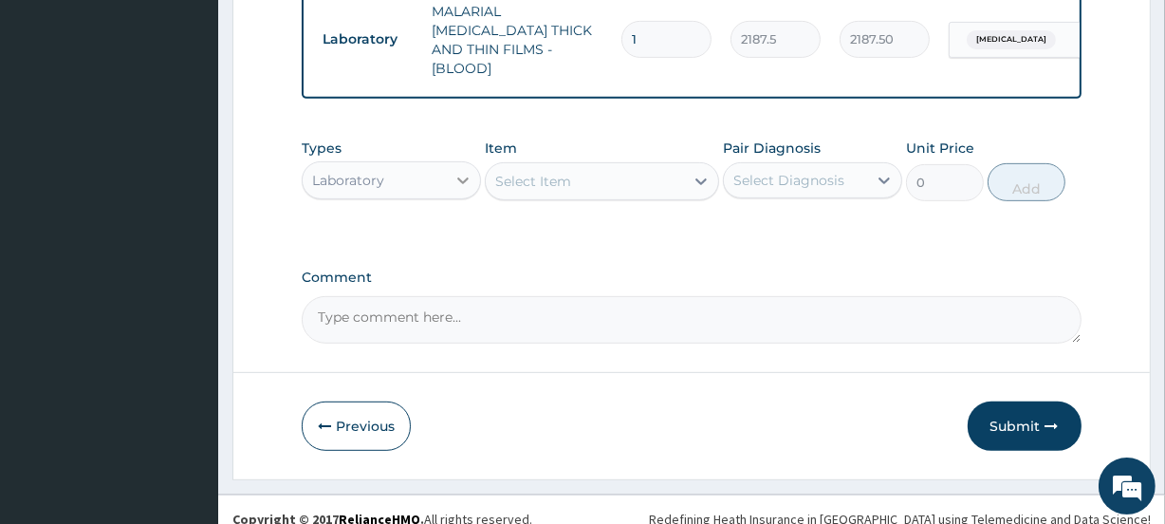
click at [453, 179] on div at bounding box center [463, 180] width 34 height 34
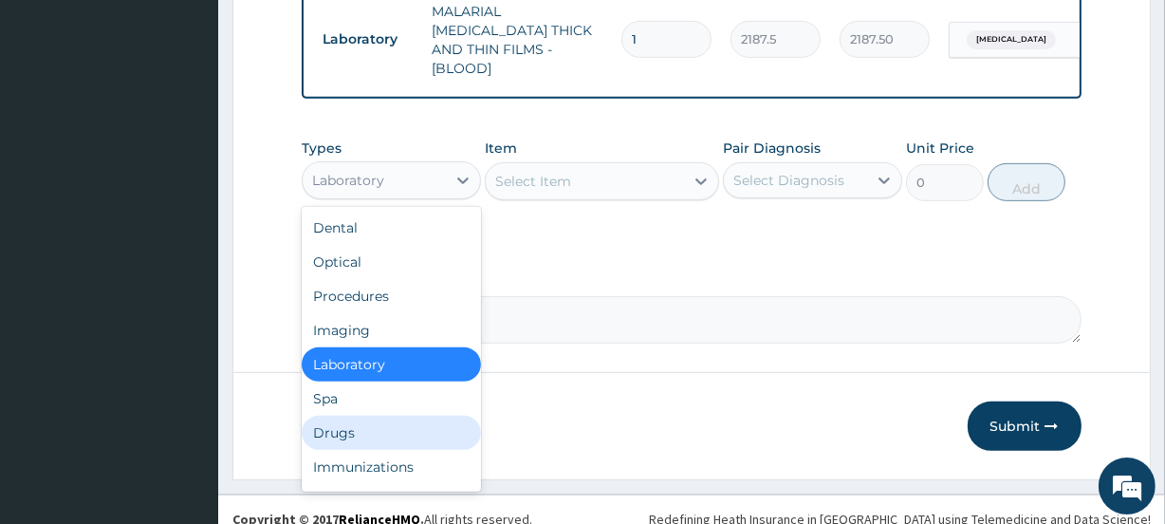
click at [352, 426] on div "Drugs" at bounding box center [391, 433] width 179 height 34
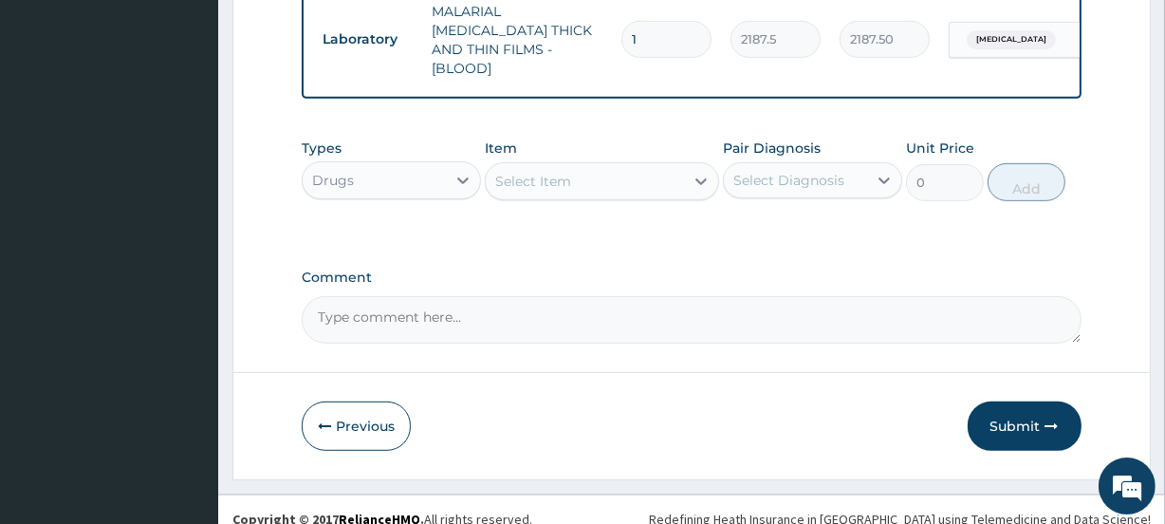
click at [600, 168] on div "Select Item" at bounding box center [584, 181] width 197 height 30
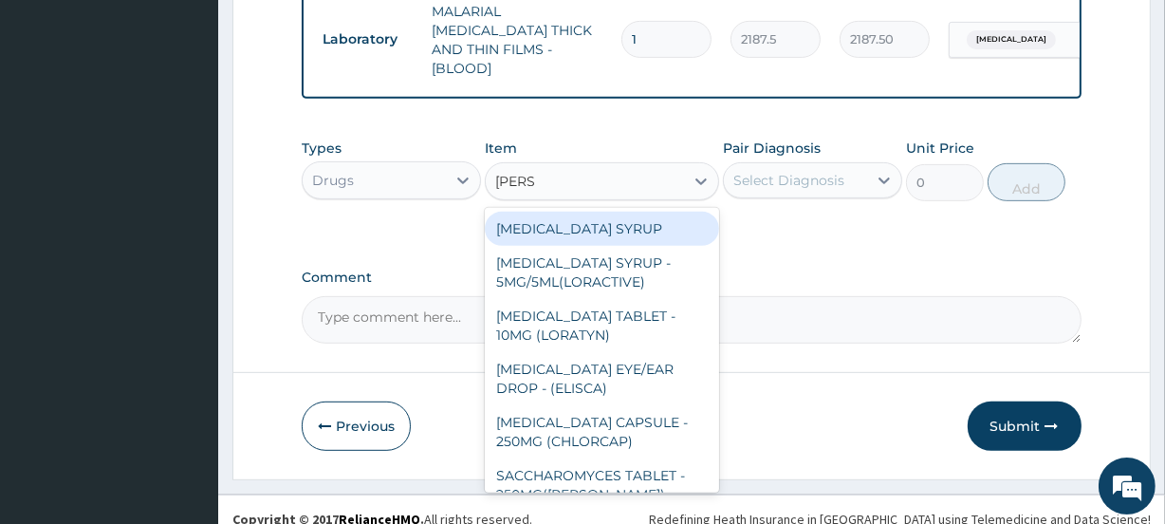
type input "LORAT"
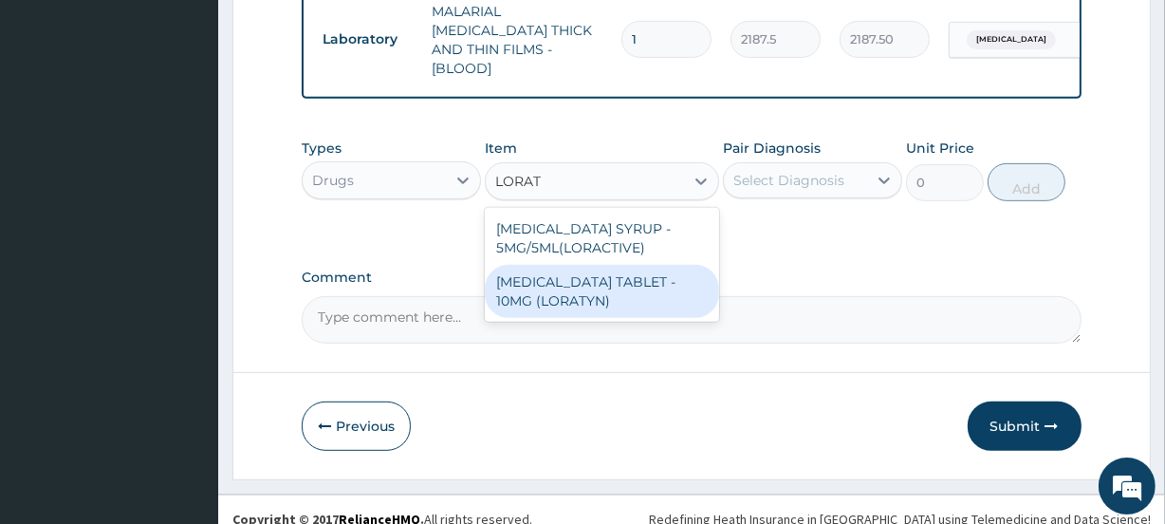
click at [578, 274] on div "LORATADINE TABLET - 10MG (LORATYN)" at bounding box center [601, 291] width 233 height 53
type input "98"
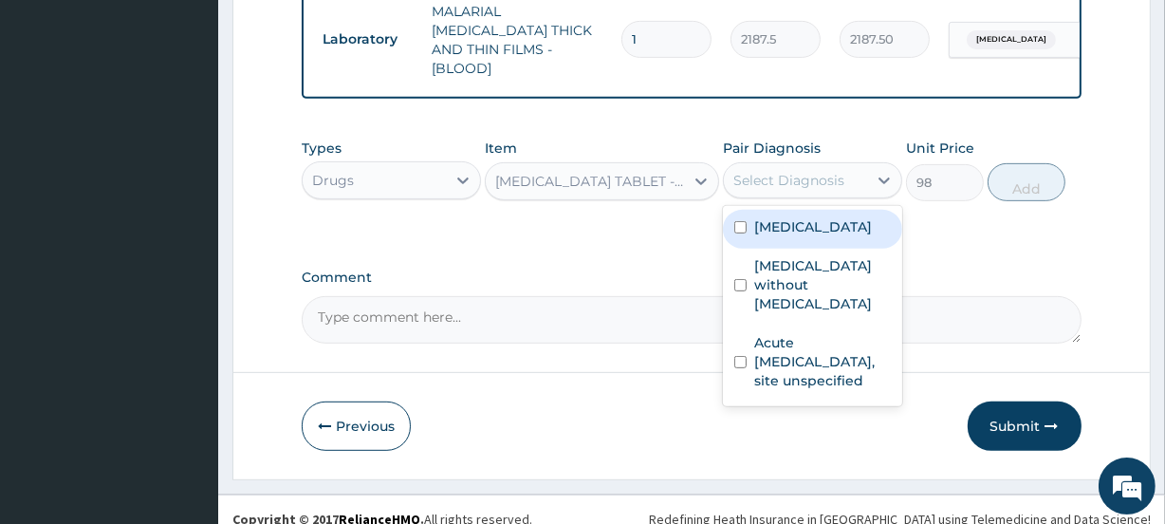
click at [831, 171] on div "Select Diagnosis" at bounding box center [788, 180] width 111 height 19
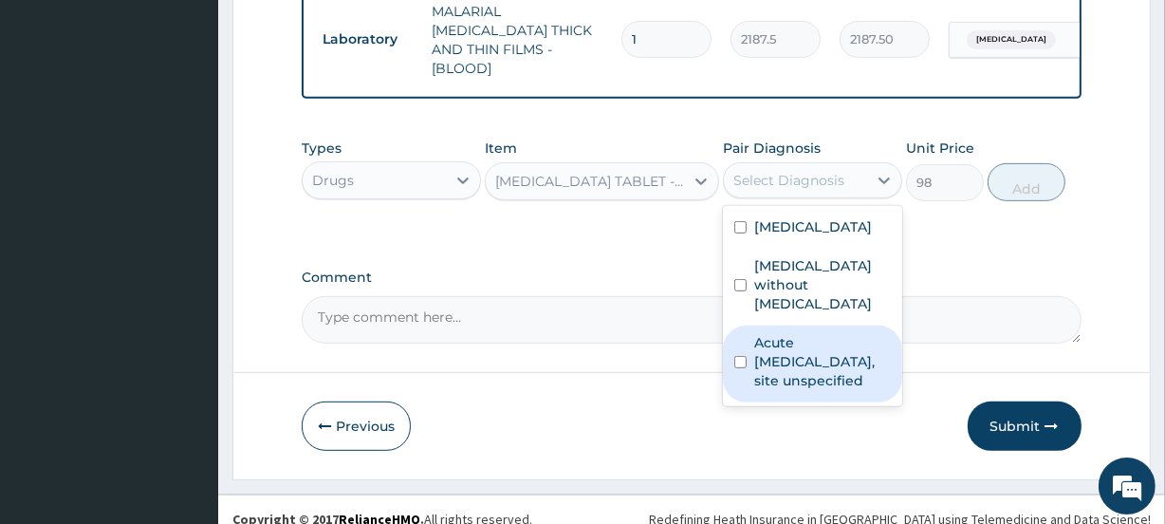
click at [789, 349] on label "Acute upper respiratory infection, site unspecified" at bounding box center [822, 361] width 137 height 57
checkbox input "true"
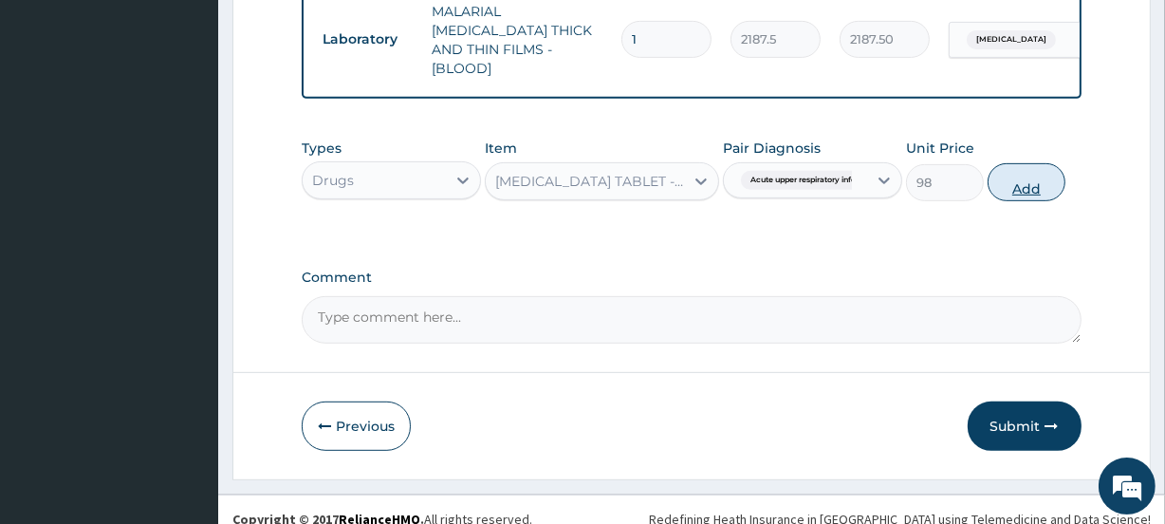
click at [1012, 182] on button "Add" at bounding box center [1027, 182] width 78 height 38
type input "0"
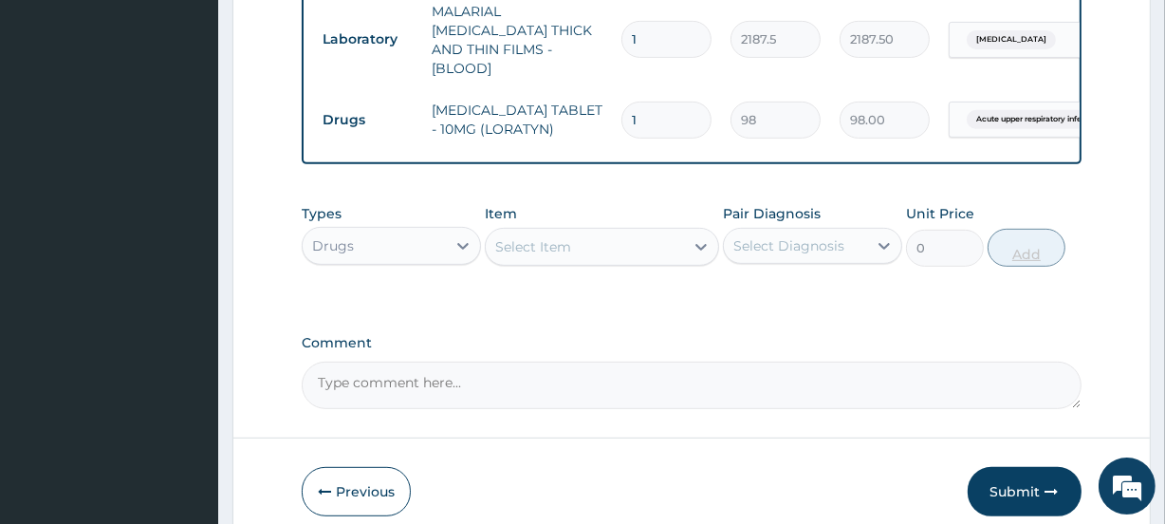
click at [649, 102] on input "1" at bounding box center [667, 120] width 90 height 37
type input "0.00"
type input "5"
type input "490.00"
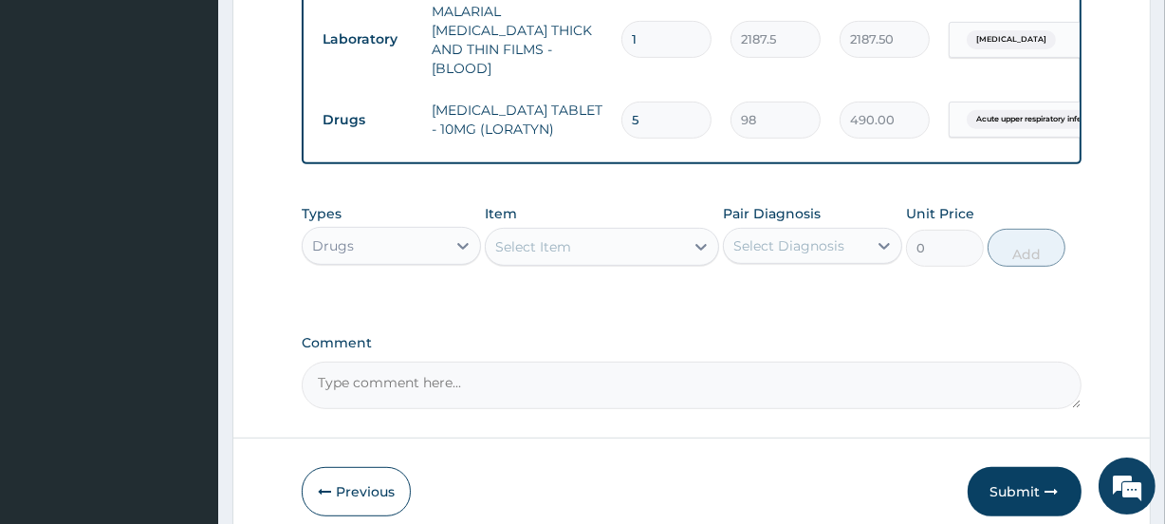
type input "5"
click at [543, 237] on div "Select Item" at bounding box center [533, 246] width 76 height 19
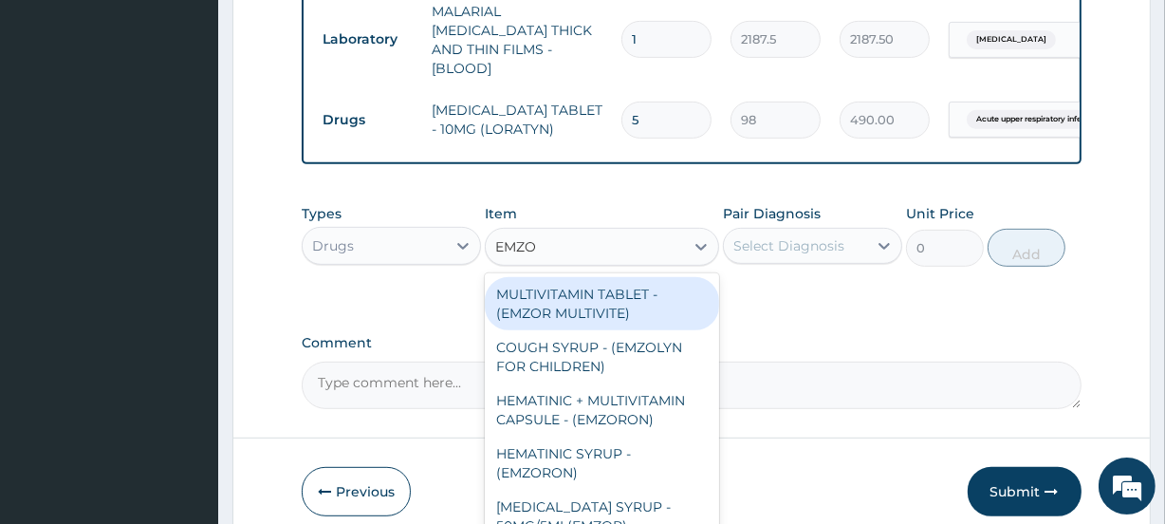
type input "EMZOL"
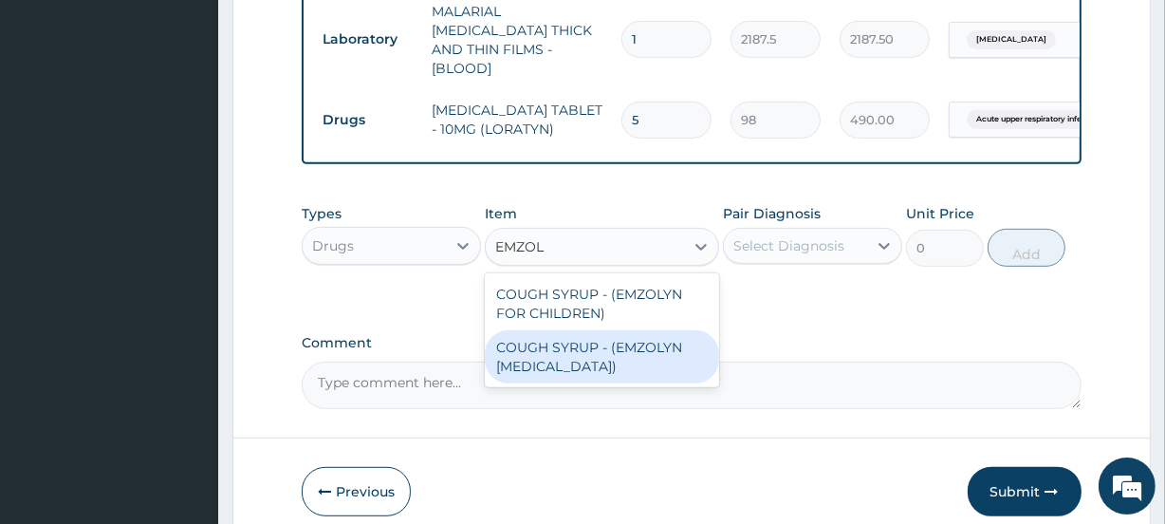
click at [553, 330] on div "COUGH SYRUP - (EMZOLYN EXPECTORANT)" at bounding box center [601, 356] width 233 height 53
type input "1120"
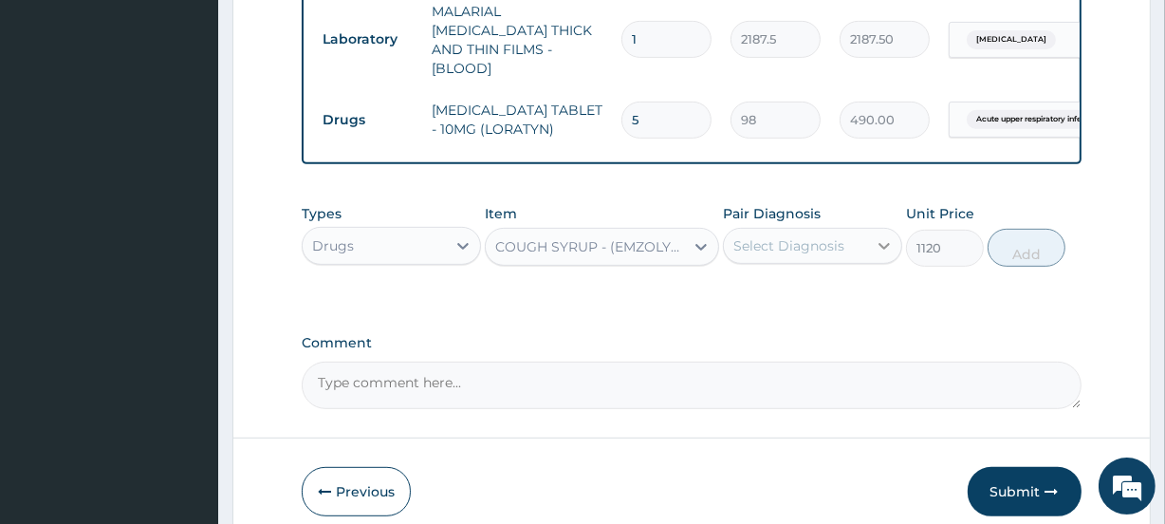
click at [870, 232] on div at bounding box center [884, 246] width 34 height 34
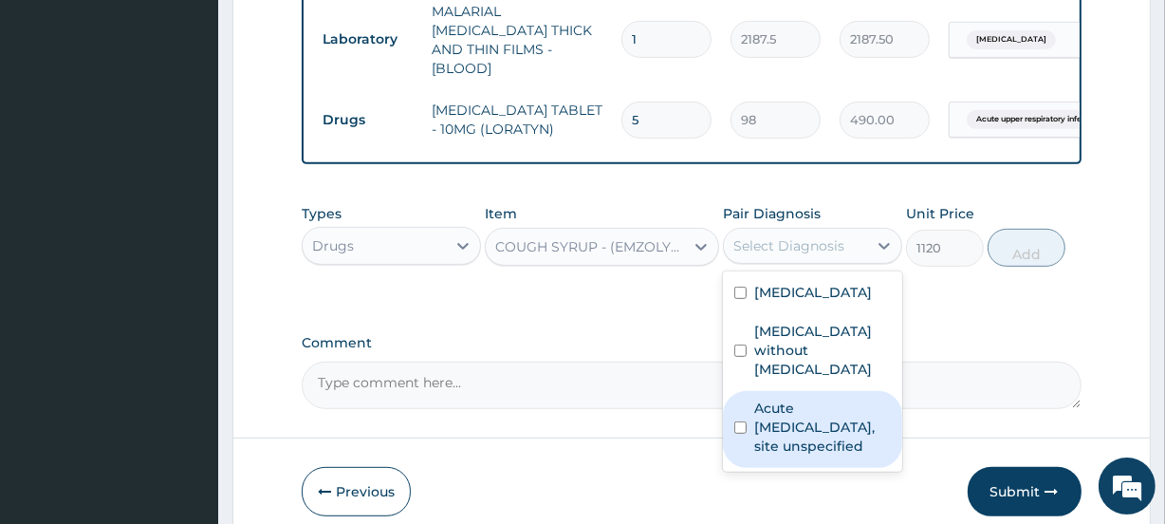
click at [793, 421] on label "Acute upper respiratory infection, site unspecified" at bounding box center [822, 427] width 137 height 57
checkbox input "true"
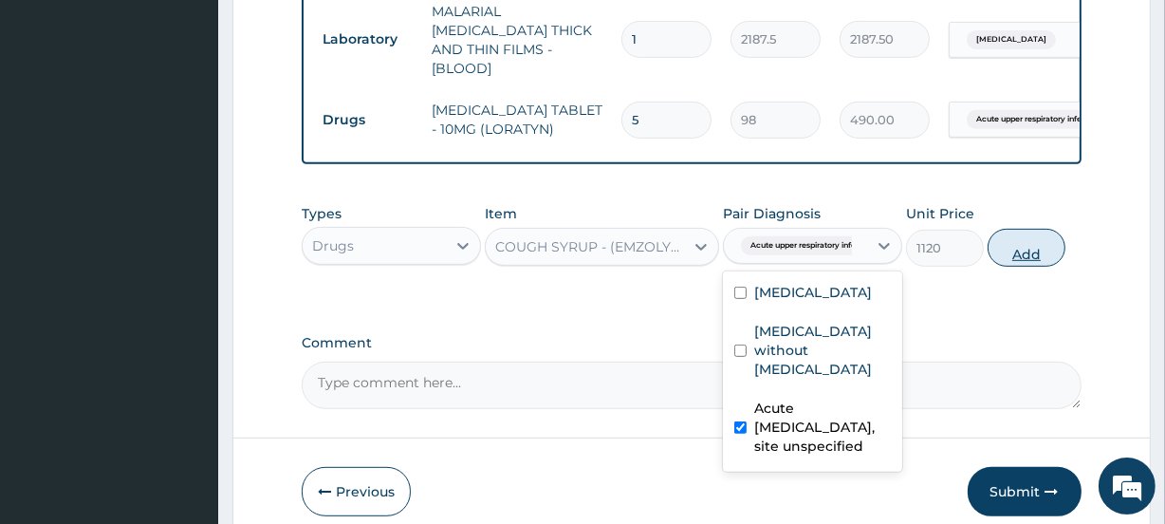
click at [1027, 250] on button "Add" at bounding box center [1027, 248] width 78 height 38
type input "0"
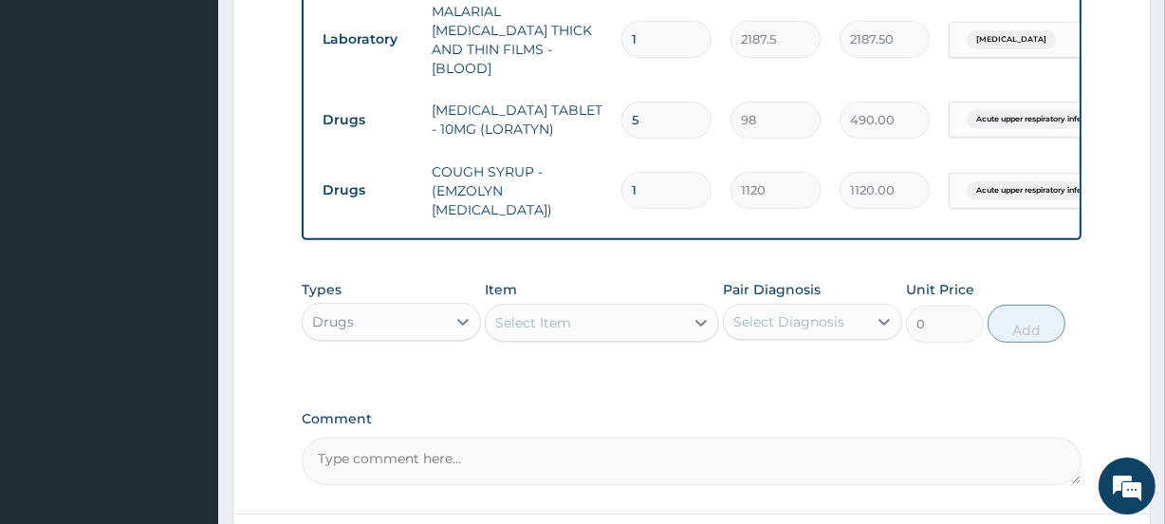
click at [563, 321] on div "Select Item" at bounding box center [533, 322] width 76 height 19
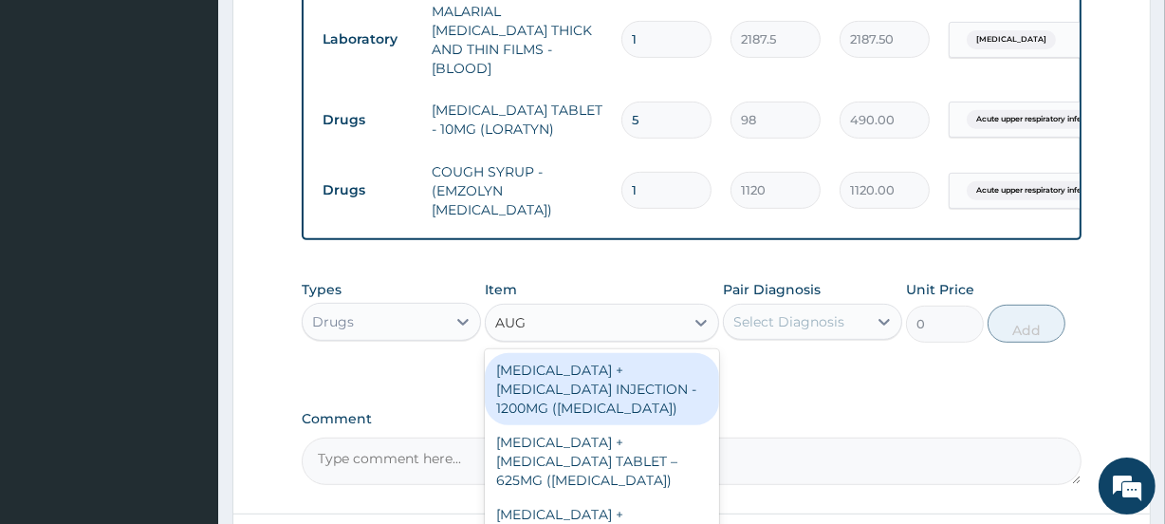
type input "AUGM"
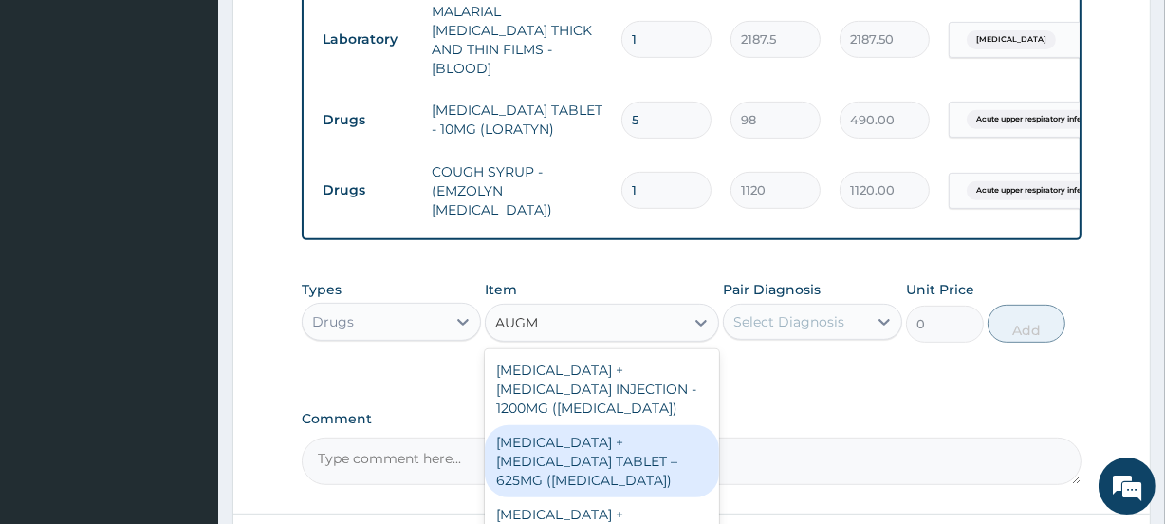
click at [627, 458] on div "AMOXICILLIN + CLAVULANIC ACID TABLET – 625MG (AUGMENTIN)" at bounding box center [601, 461] width 233 height 72
type input "672"
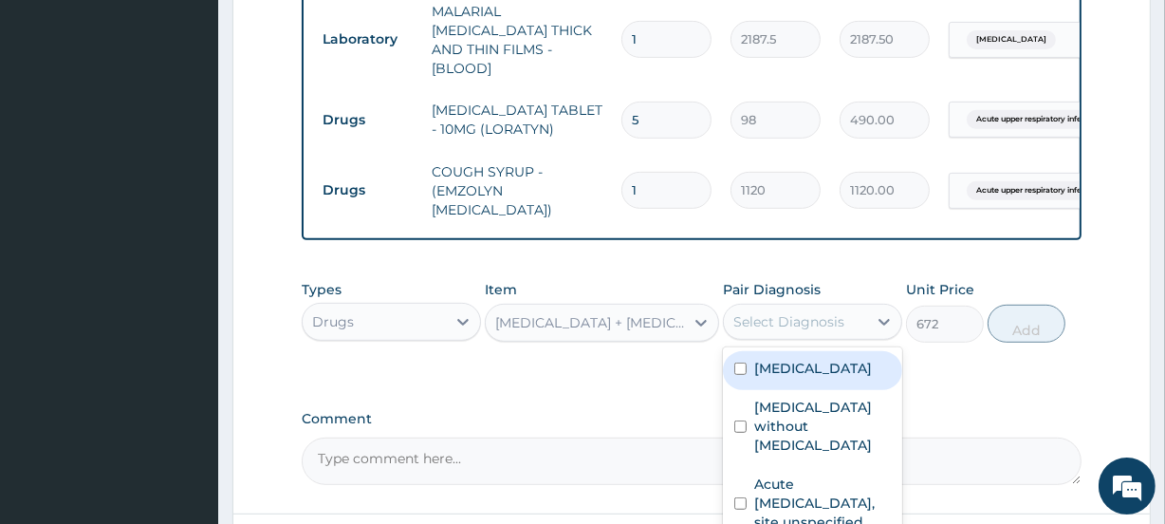
click at [839, 322] on div "Select Diagnosis" at bounding box center [788, 321] width 111 height 19
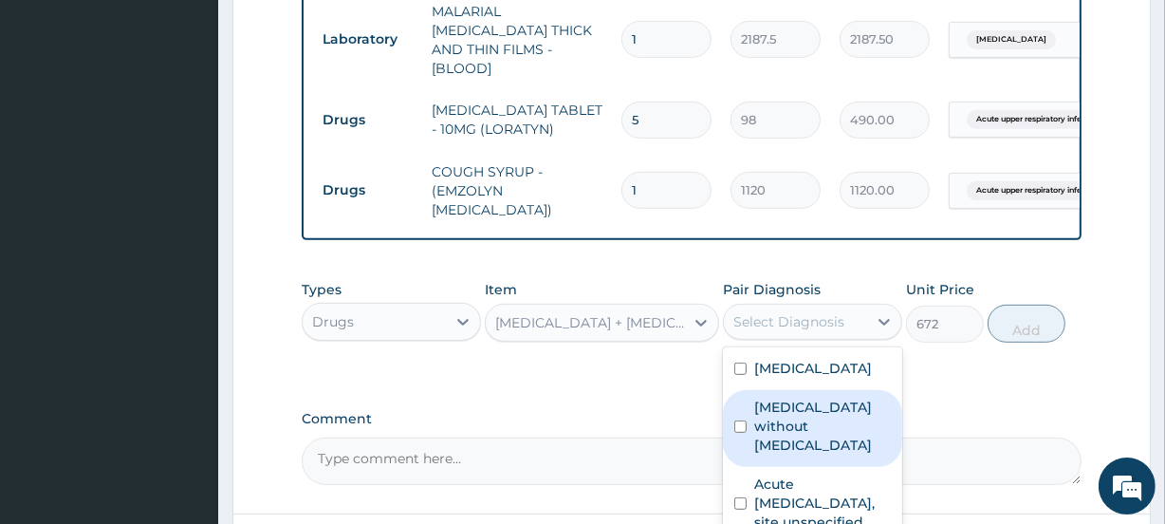
click at [825, 416] on label "Sepsis without septic shock" at bounding box center [822, 426] width 137 height 57
checkbox input "true"
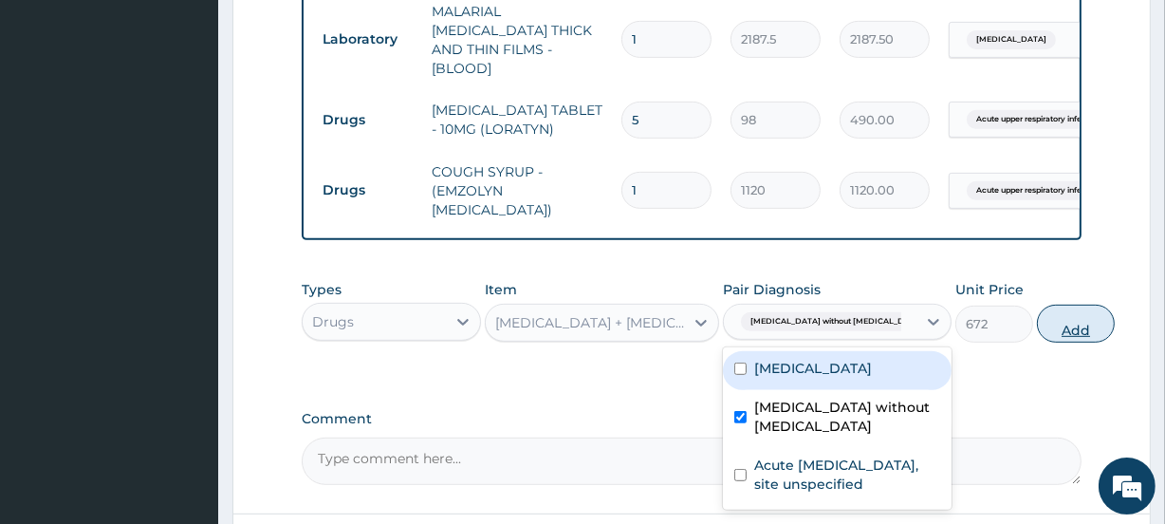
click at [1048, 323] on button "Add" at bounding box center [1076, 324] width 78 height 38
type input "0"
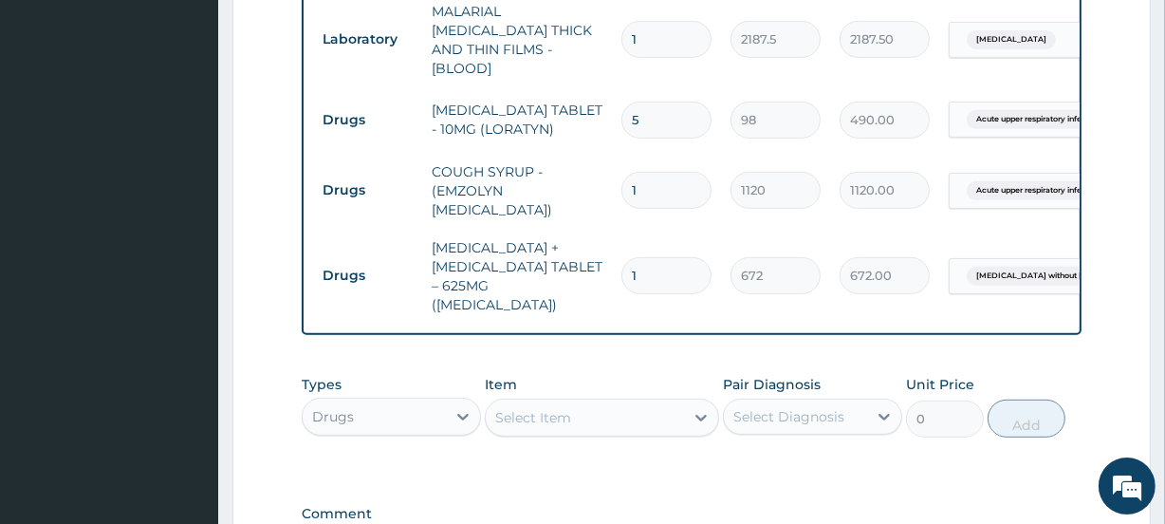
type input "14"
type input "9408.00"
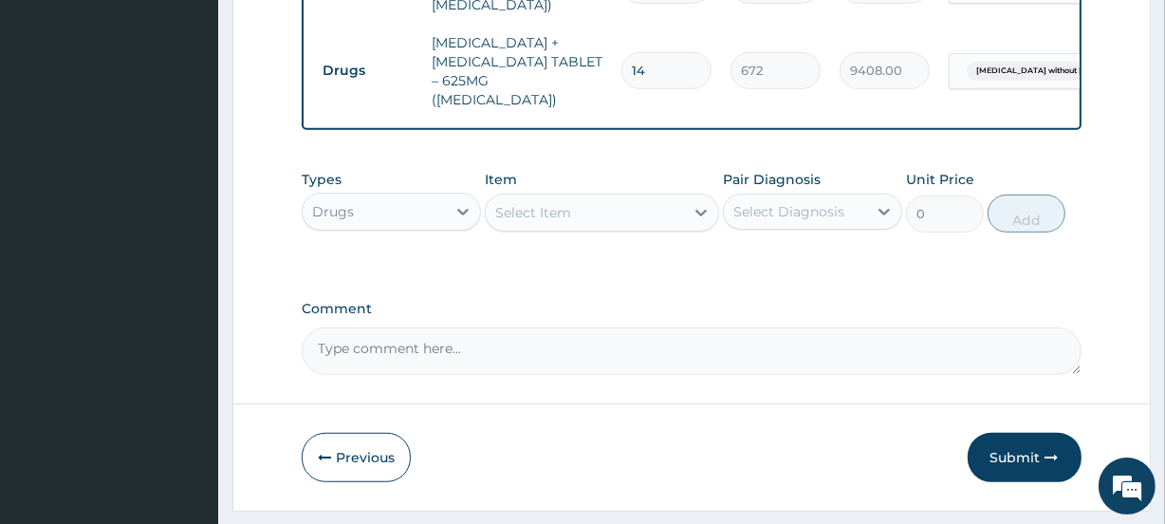
scroll to position [978, 0]
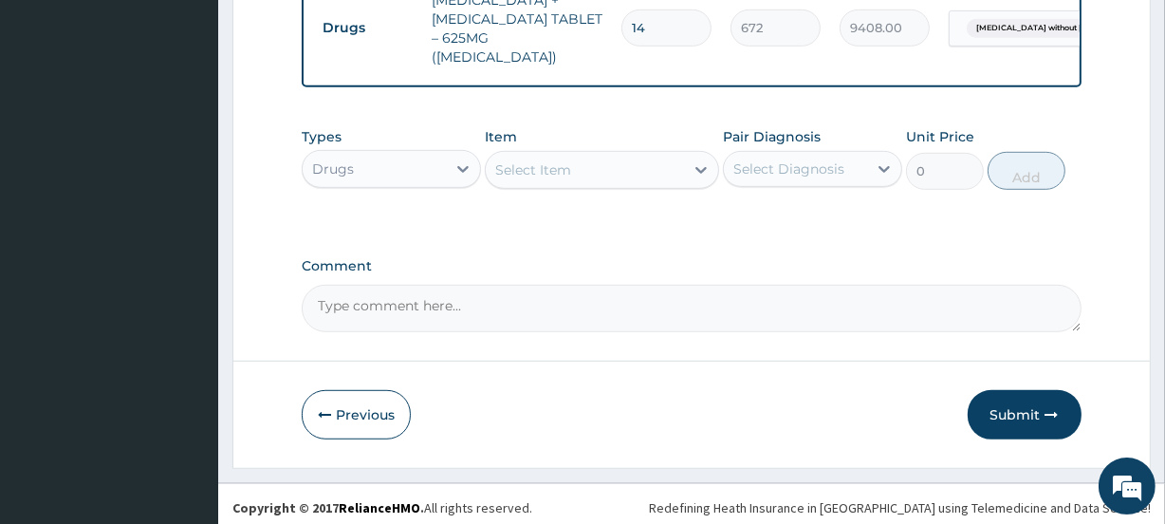
type input "14"
click at [589, 159] on div "Select Item" at bounding box center [584, 170] width 197 height 30
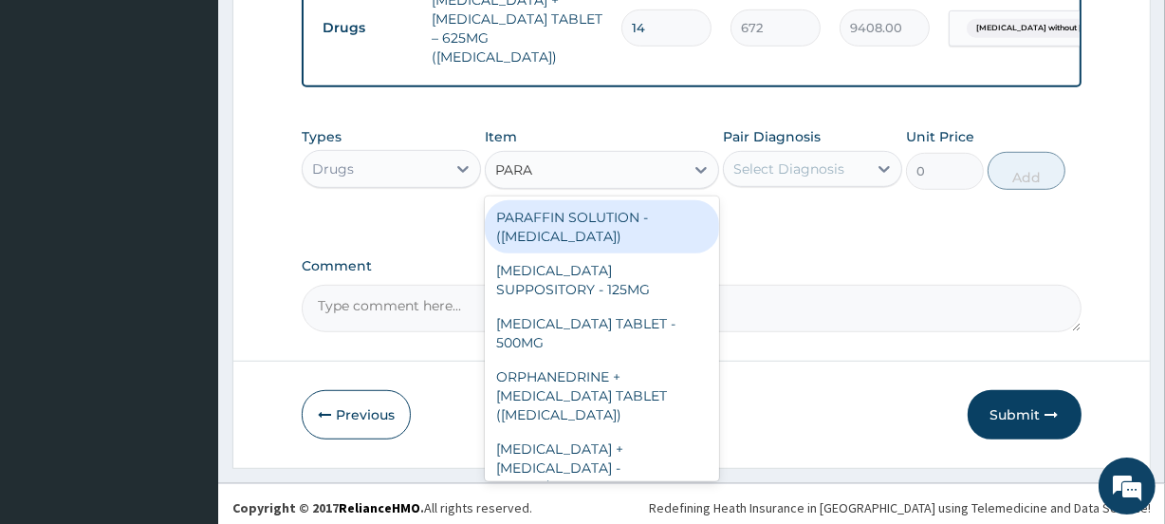
type input "PARAC"
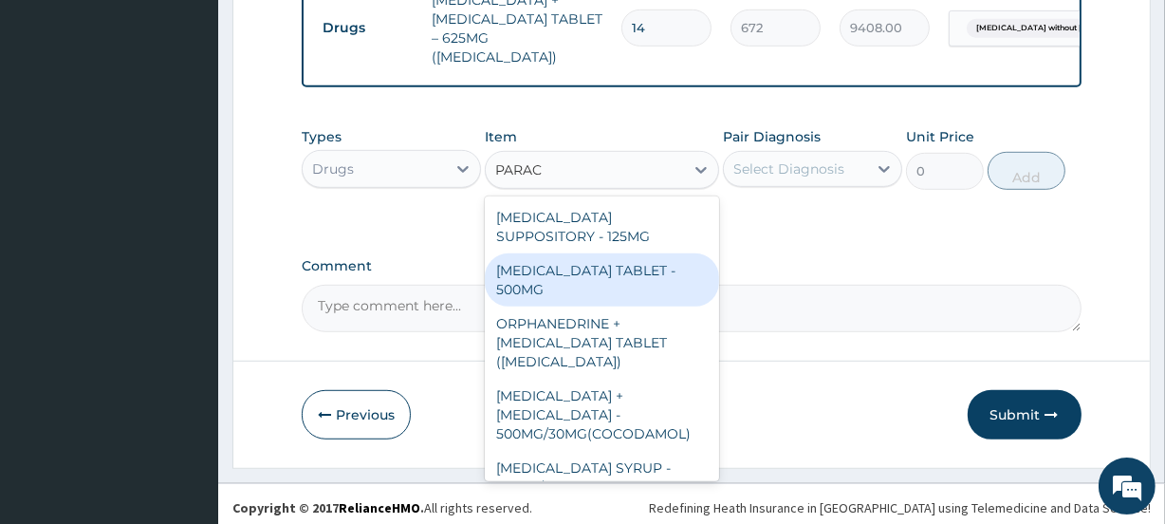
click at [592, 261] on div "PARACETAMOL TABLET - 500MG" at bounding box center [601, 279] width 233 height 53
type input "33.599999999999994"
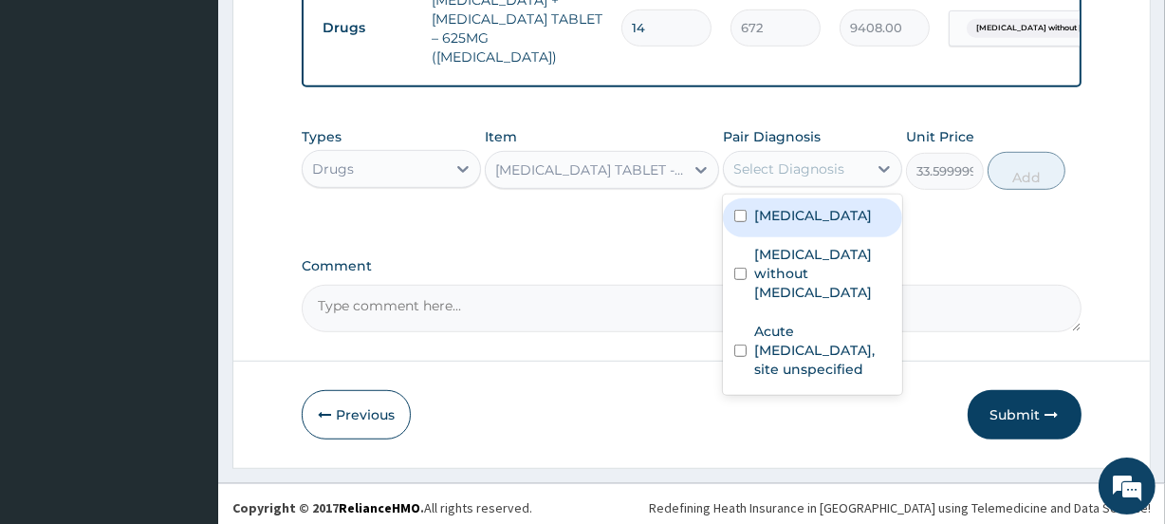
click at [805, 162] on div "Select Diagnosis" at bounding box center [788, 168] width 111 height 19
click at [802, 211] on label "Malaria, unspecified" at bounding box center [813, 215] width 118 height 19
checkbox input "true"
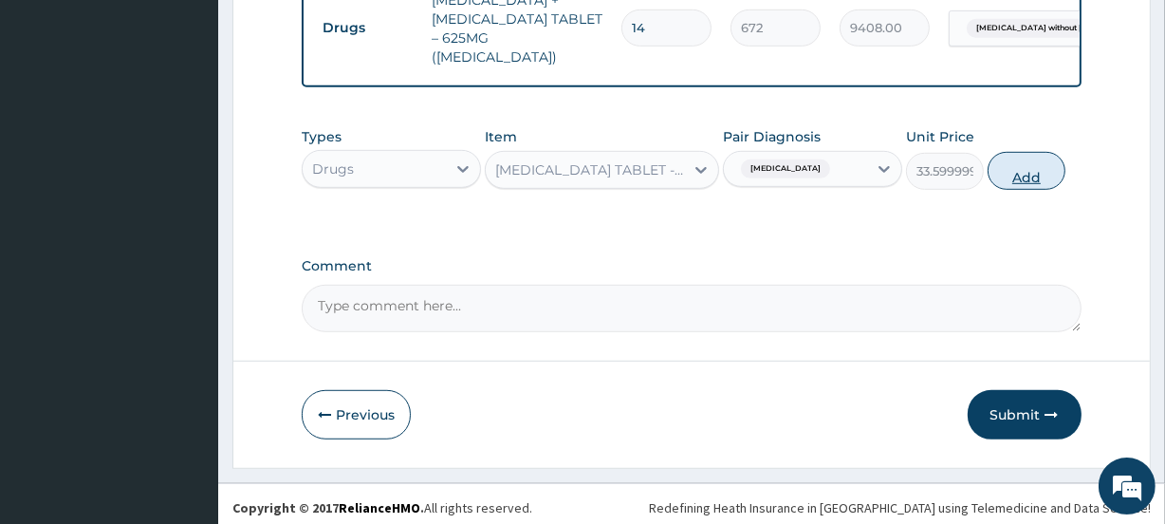
click at [1029, 172] on button "Add" at bounding box center [1027, 171] width 78 height 38
type input "0"
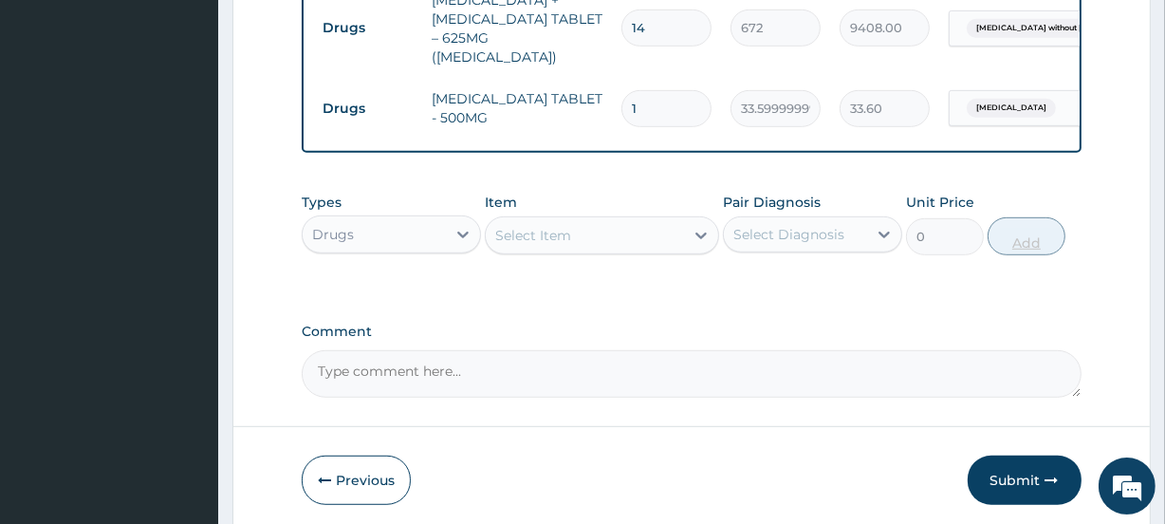
type input "18"
type input "604.80"
type input "18"
click at [1024, 471] on button "Submit" at bounding box center [1025, 479] width 114 height 49
